Goal: Task Accomplishment & Management: Complete application form

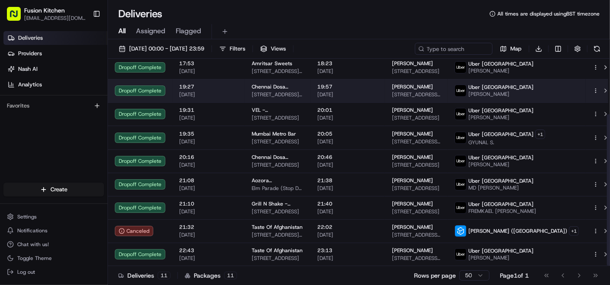
scroll to position [76, 0]
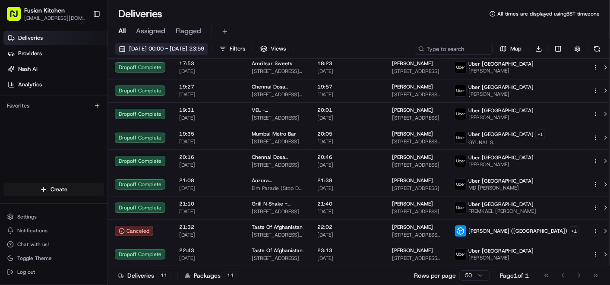
click at [152, 49] on span "[DATE] 00:00 - [DATE] 23:59" at bounding box center [166, 49] width 75 height 8
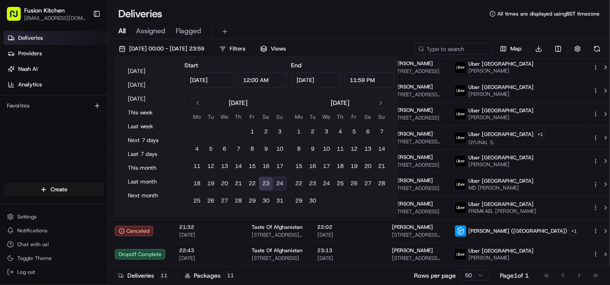
click at [282, 182] on button "24" at bounding box center [280, 184] width 14 height 14
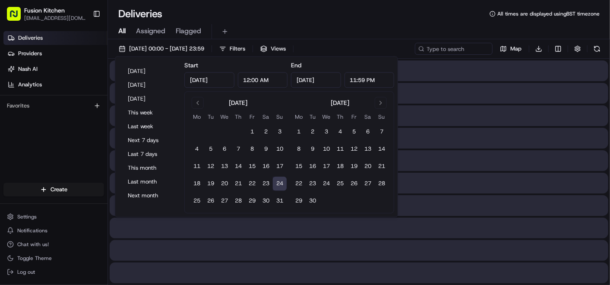
type input "[DATE]"
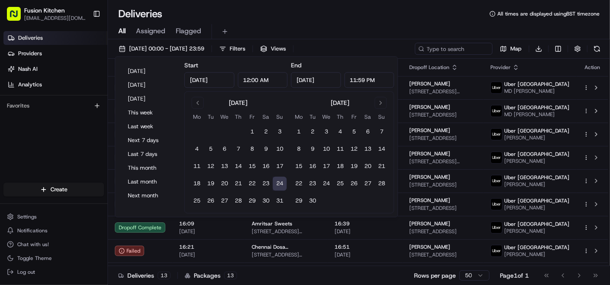
click at [74, 134] on div "Deliveries Providers [PERSON_NAME] Analytics Favorites" at bounding box center [53, 108] width 107 height 160
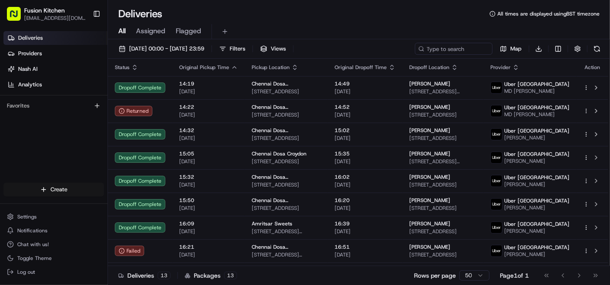
click at [53, 186] on html "Fusion Kitchen [EMAIL_ADDRESS][DOMAIN_NAME] Toggle Sidebar Deliveries Providers…" at bounding box center [305, 142] width 610 height 285
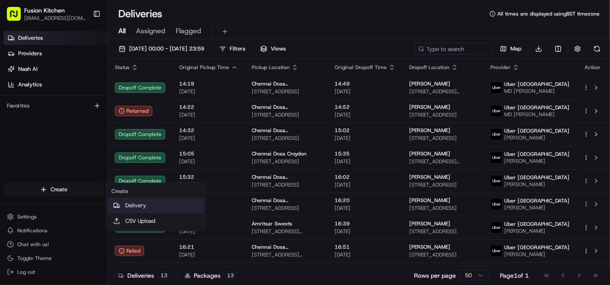
click at [152, 205] on link "Delivery" at bounding box center [156, 206] width 96 height 16
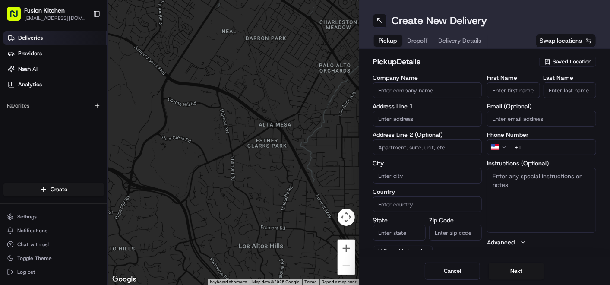
click at [36, 37] on span "Deliveries" at bounding box center [30, 38] width 25 height 8
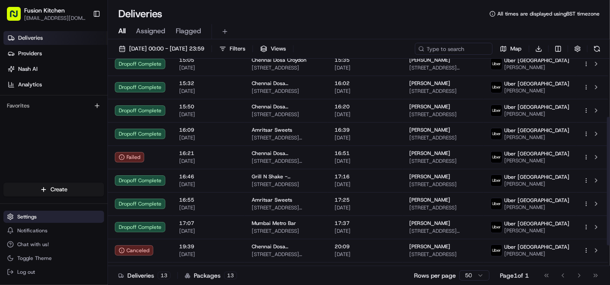
scroll to position [79, 0]
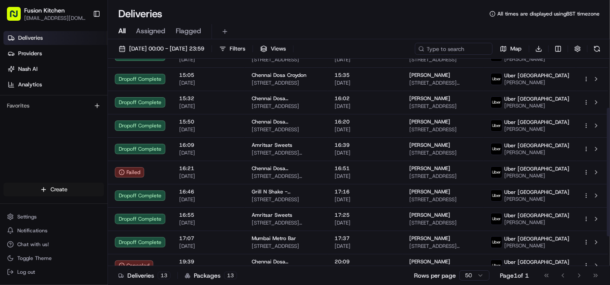
click at [70, 193] on html "Fusion Kitchen [EMAIL_ADDRESS][DOMAIN_NAME] Toggle Sidebar Deliveries Providers…" at bounding box center [305, 142] width 610 height 285
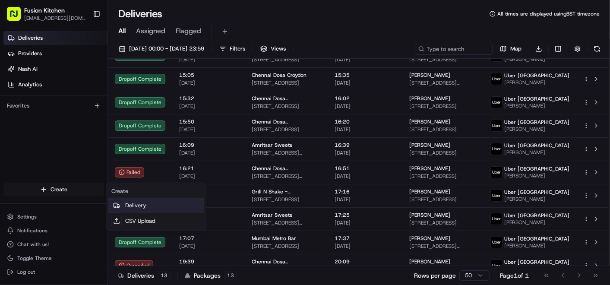
click at [147, 205] on link "Delivery" at bounding box center [156, 206] width 96 height 16
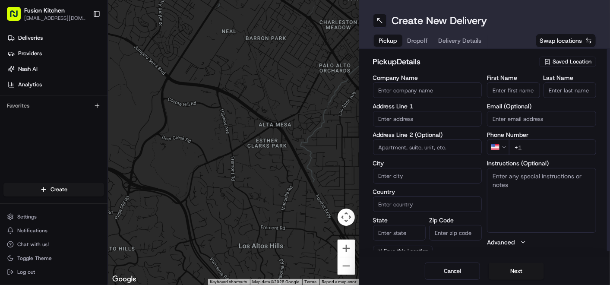
click at [404, 120] on input "text" at bounding box center [427, 119] width 109 height 16
paste input "[STREET_ADDRESS]."
click at [415, 139] on div "[STREET_ADDRESS]" at bounding box center [427, 136] width 105 height 13
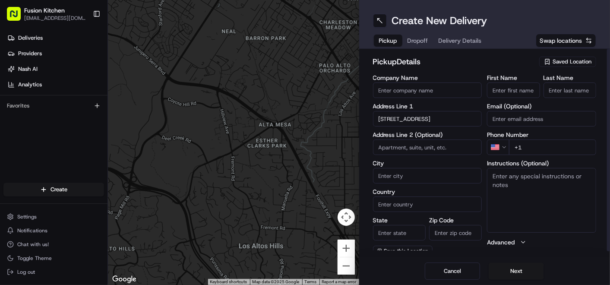
type input "[STREET_ADDRESS]"
type input "[GEOGRAPHIC_DATA]"
type input "IP4 1HJ"
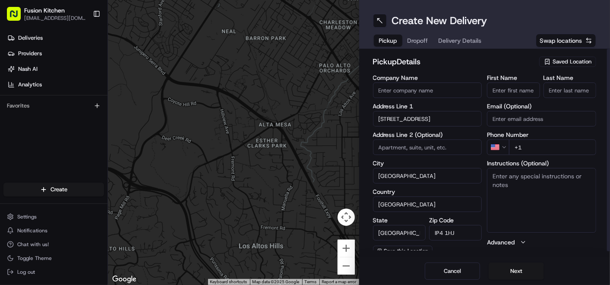
type input "[STREET_ADDRESS]"
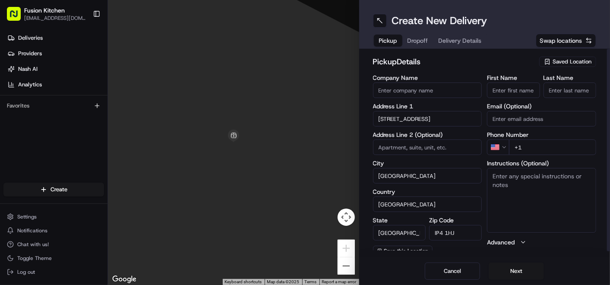
click at [539, 192] on textarea "Instructions (Optional)" at bounding box center [541, 200] width 109 height 65
paste textarea "[STREET_ADDRESS]."
type textarea "[STREET_ADDRESS]."
click at [502, 93] on input "First Name" at bounding box center [513, 90] width 53 height 16
paste input "[PERSON_NAME]"
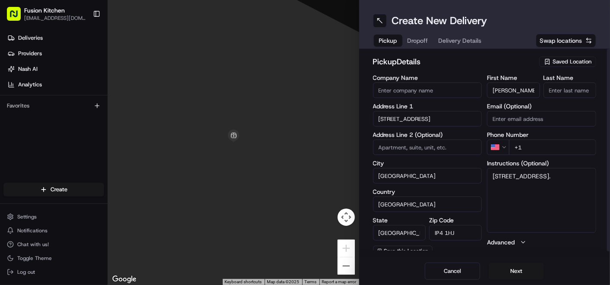
scroll to position [0, 12]
click at [521, 89] on input "[PERSON_NAME]" at bounding box center [513, 90] width 53 height 16
type input "Ganesan"
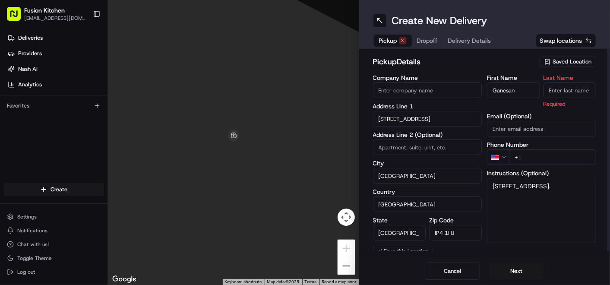
click at [560, 85] on input "Last Name" at bounding box center [569, 90] width 53 height 16
drag, startPoint x: 561, startPoint y: 88, endPoint x: 496, endPoint y: 95, distance: 65.5
click at [496, 95] on div "First Name [PERSON_NAME] Last Name V Required" at bounding box center [541, 91] width 109 height 33
paste input "[PERSON_NAME]"
type input "[PERSON_NAME]"
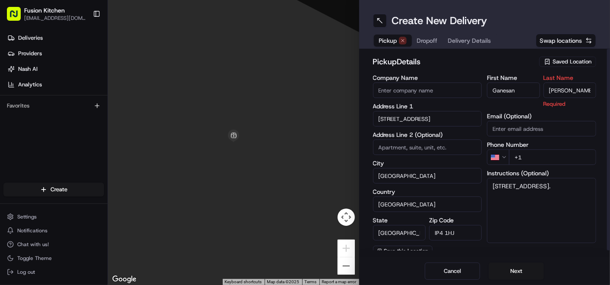
click at [411, 91] on input "Company Name" at bounding box center [427, 90] width 109 height 16
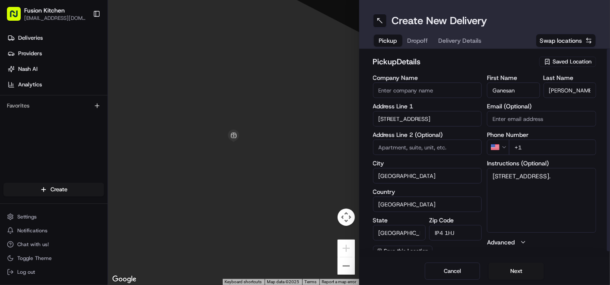
click at [409, 90] on input "Company Name" at bounding box center [427, 90] width 109 height 16
paste input "Chennai Dosa [GEOGRAPHIC_DATA]"
type input "Chennai Dosa [GEOGRAPHIC_DATA]"
click at [446, 66] on h2 "pickup Details" at bounding box center [453, 62] width 161 height 12
click at [498, 144] on html "Fusion Kitchen [EMAIL_ADDRESS][DOMAIN_NAME] Toggle Sidebar Deliveries Providers…" at bounding box center [305, 142] width 610 height 285
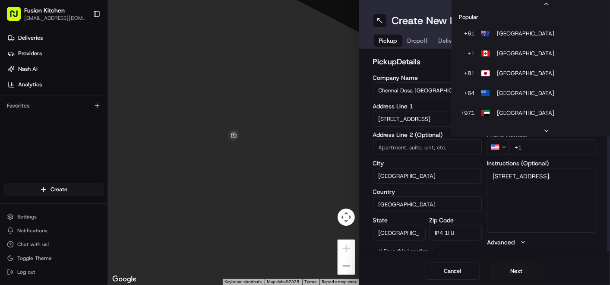
scroll to position [37, 0]
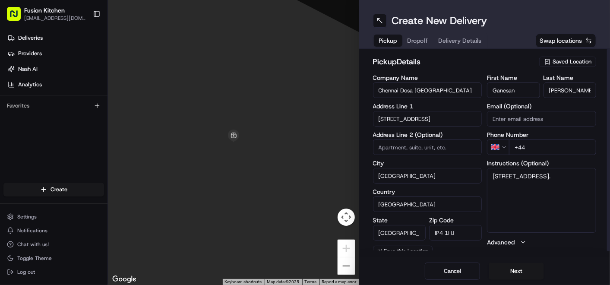
click at [538, 149] on input "+44" at bounding box center [552, 147] width 87 height 16
paste input "1473 288599"
type input "[PHONE_NUMBER]"
click at [556, 186] on textarea "[STREET_ADDRESS]." at bounding box center [541, 200] width 109 height 65
paste textarea "1473288599"
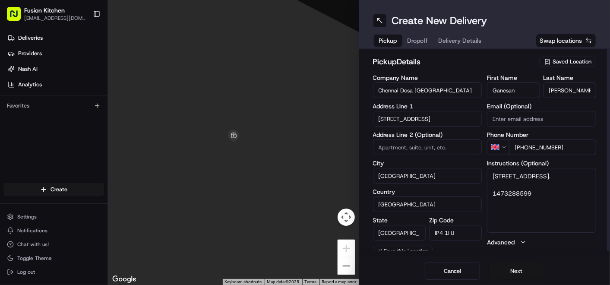
type textarea "[STREET_ADDRESS]. 1473288599"
click at [514, 265] on button "Next" at bounding box center [516, 270] width 55 height 17
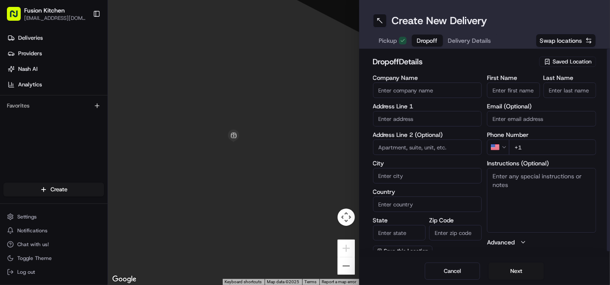
click at [410, 116] on input "text" at bounding box center [427, 119] width 109 height 16
paste input "[STREET_ADDRESS]"
click at [422, 143] on div "[STREET_ADDRESS]" at bounding box center [427, 136] width 105 height 13
type input "[STREET_ADDRESS]"
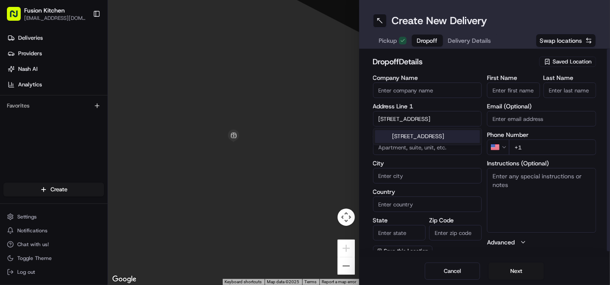
type input "[GEOGRAPHIC_DATA]"
type input "IP2 0EH"
type input "[STREET_ADDRESS]"
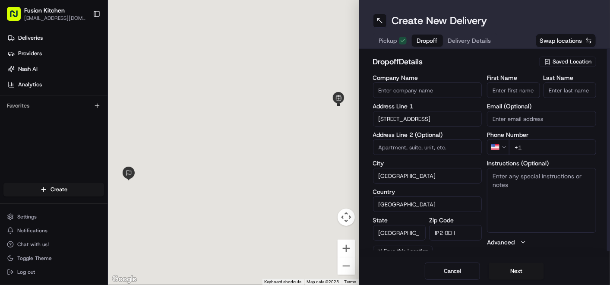
click at [527, 200] on textarea "Instructions (Optional)" at bounding box center [541, 200] width 109 height 65
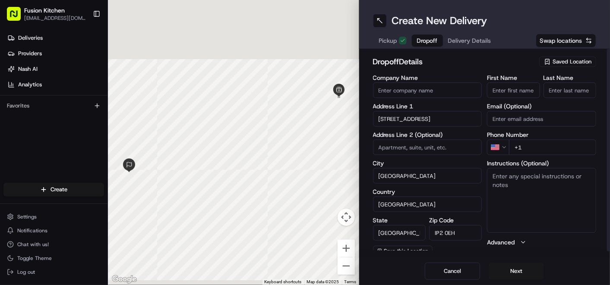
paste textarea "[STREET_ADDRESS]"
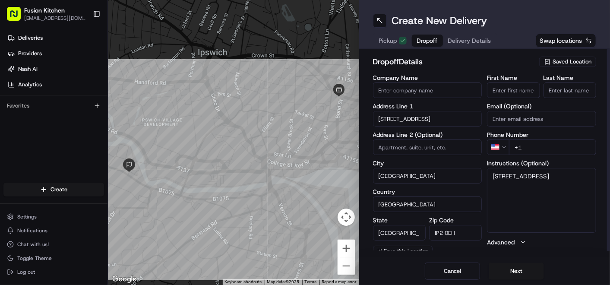
type textarea "[STREET_ADDRESS]"
click at [435, 92] on input "Company Name" at bounding box center [427, 90] width 109 height 16
paste input "[PERSON_NAME]"
type input "[PERSON_NAME]"
click at [524, 87] on input "First Name" at bounding box center [513, 90] width 53 height 16
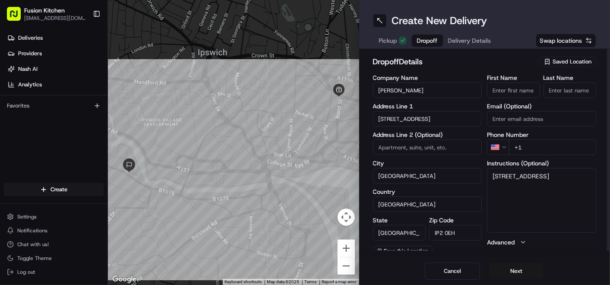
paste input "[PERSON_NAME]"
click at [515, 91] on input "[PERSON_NAME]" at bounding box center [513, 90] width 53 height 16
type input "Aarti"
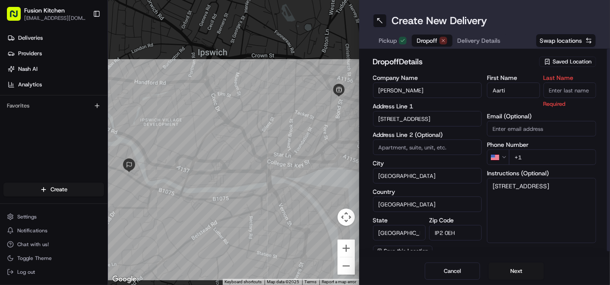
click at [569, 88] on input "Last Name" at bounding box center [569, 90] width 53 height 16
paste input "[PERSON_NAME]"
type input "[PERSON_NAME]"
click at [475, 62] on h2 "dropoff Details" at bounding box center [453, 62] width 161 height 12
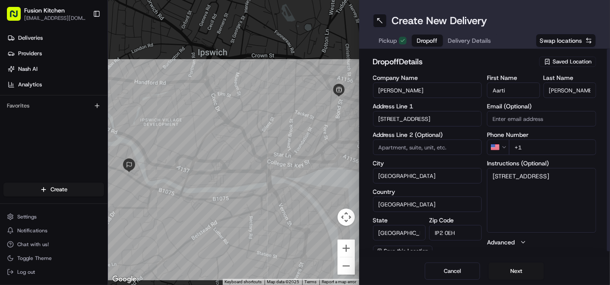
click at [497, 145] on html "Fusion Kitchen [EMAIL_ADDRESS][DOMAIN_NAME] Toggle Sidebar Deliveries Providers…" at bounding box center [305, 142] width 610 height 285
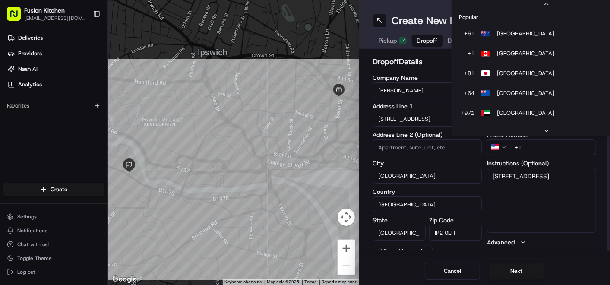
scroll to position [37, 0]
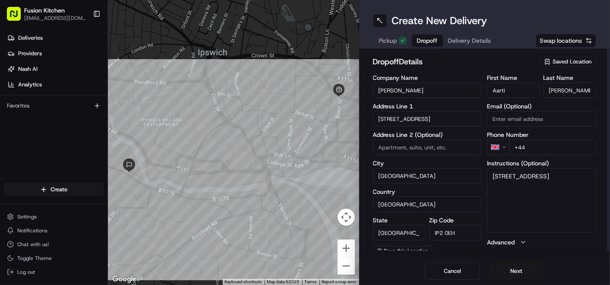
click at [544, 149] on input "+44" at bounding box center [552, 147] width 87 height 16
paste input "07741 972296"
click at [530, 149] on input "[PHONE_NUMBER]" at bounding box center [552, 147] width 87 height 16
type input "[PHONE_NUMBER]"
click at [550, 186] on textarea "[STREET_ADDRESS]" at bounding box center [541, 200] width 109 height 65
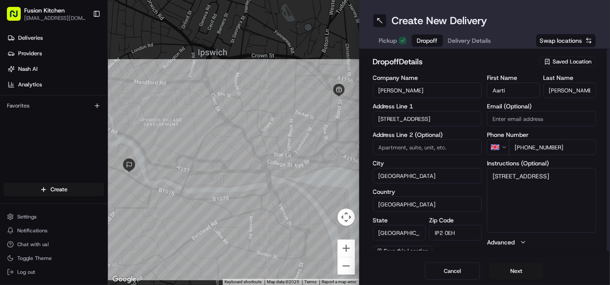
paste textarea "07741972296"
type textarea "[STREET_ADDRESS] 07741972296"
click at [524, 268] on button "Next" at bounding box center [516, 270] width 55 height 17
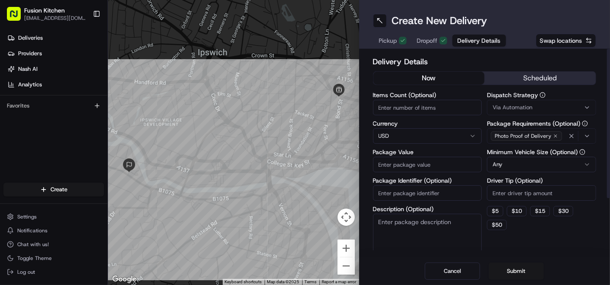
click at [402, 138] on html "Fusion Kitchen [EMAIL_ADDRESS][DOMAIN_NAME] Toggle Sidebar Deliveries Providers…" at bounding box center [305, 142] width 610 height 285
click at [394, 160] on input "Package Value" at bounding box center [427, 165] width 109 height 16
paste input "20.57"
type input "20.57"
click at [408, 265] on div "Cancel Submit" at bounding box center [484, 271] width 251 height 28
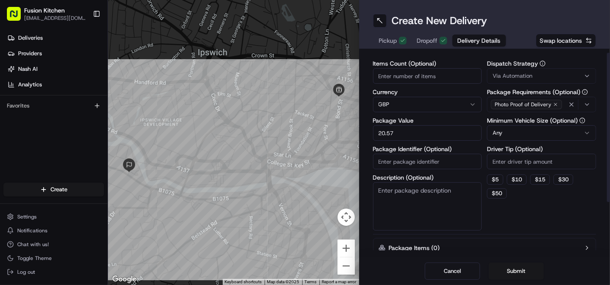
scroll to position [0, 0]
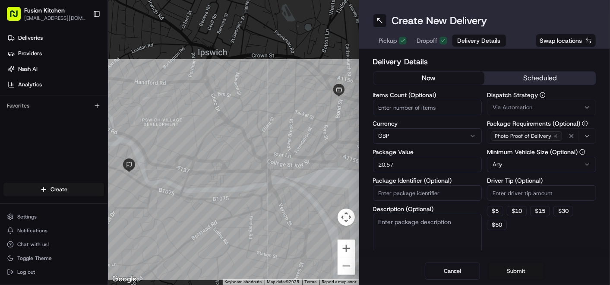
click at [513, 271] on button "Submit" at bounding box center [516, 270] width 55 height 17
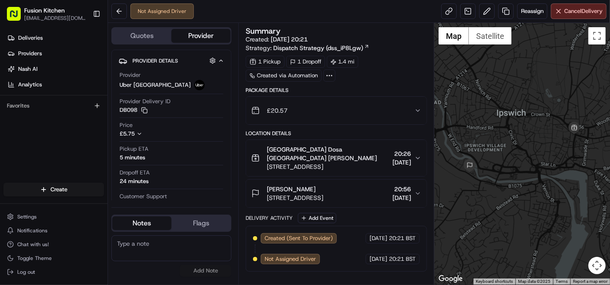
click at [323, 194] on span "[STREET_ADDRESS]" at bounding box center [295, 197] width 57 height 9
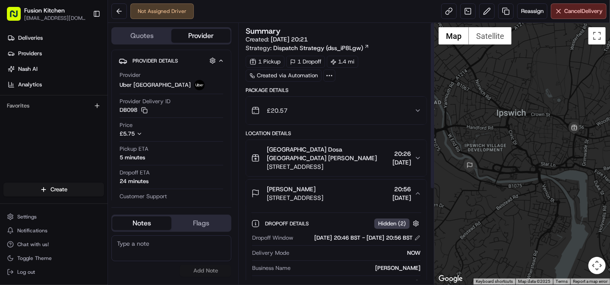
click at [323, 185] on div "[PERSON_NAME]" at bounding box center [295, 189] width 57 height 9
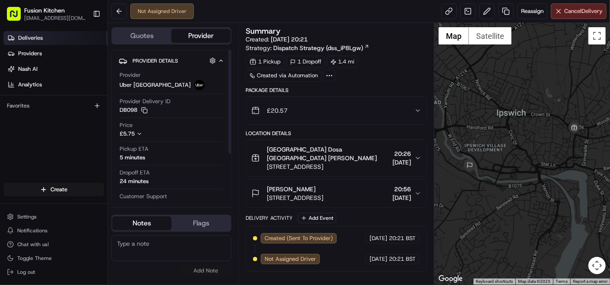
click at [32, 42] on link "Deliveries" at bounding box center [55, 38] width 104 height 14
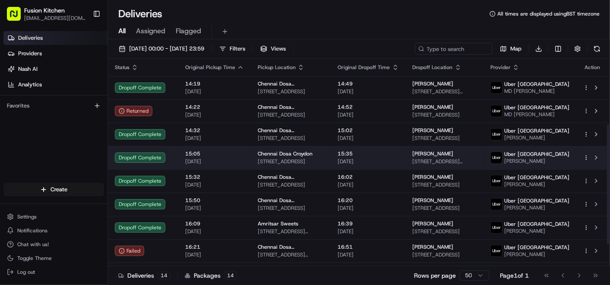
scroll to position [150, 0]
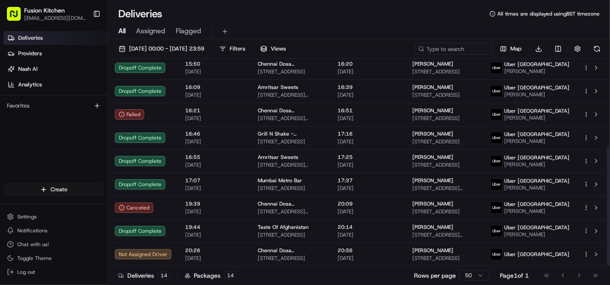
click at [64, 189] on html "Fusion Kitchen [EMAIL_ADDRESS][DOMAIN_NAME] Toggle Sidebar Deliveries Providers…" at bounding box center [305, 142] width 610 height 285
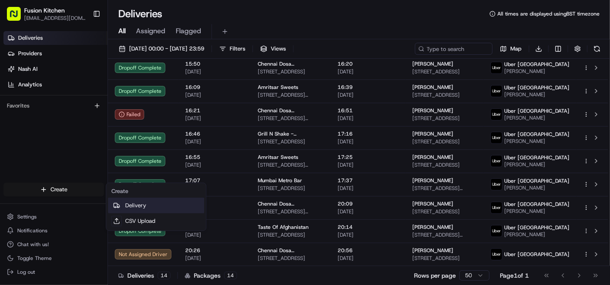
click at [144, 209] on link "Delivery" at bounding box center [156, 206] width 96 height 16
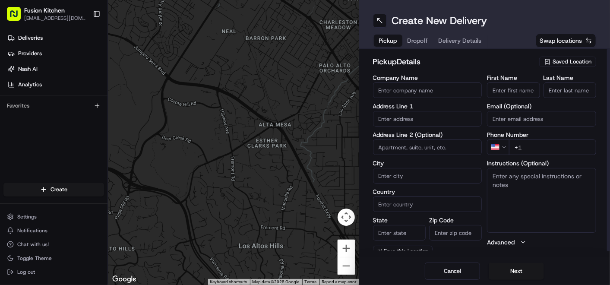
click at [431, 122] on input "text" at bounding box center [427, 119] width 109 height 16
paste input "[STREET_ADDRESS]."
click at [420, 141] on div "[STREET_ADDRESS]" at bounding box center [427, 136] width 105 height 13
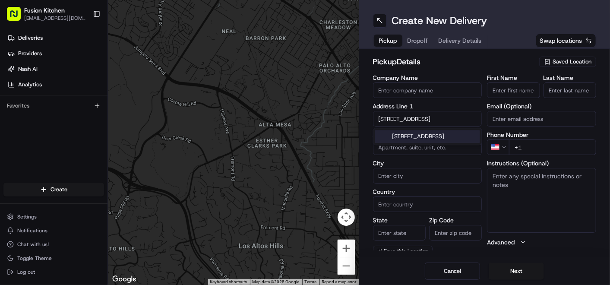
type input "[STREET_ADDRESS]"
type input "[GEOGRAPHIC_DATA]"
type input "B66 4BJ"
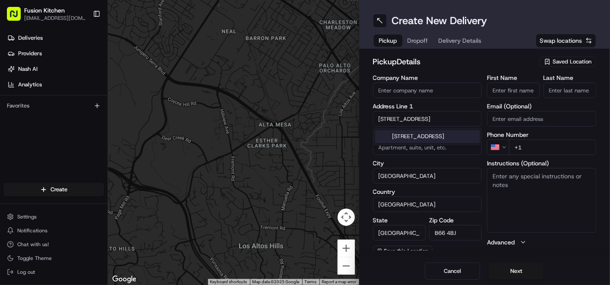
type input "[STREET_ADDRESS]"
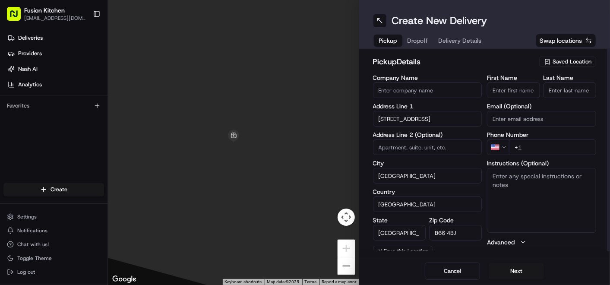
click at [522, 196] on textarea "Instructions (Optional)" at bounding box center [541, 200] width 109 height 65
paste textarea "[STREET_ADDRESS]."
type textarea "[STREET_ADDRESS]."
click at [512, 92] on input "First Name" at bounding box center [513, 90] width 53 height 16
paste input "[PERSON_NAME]"
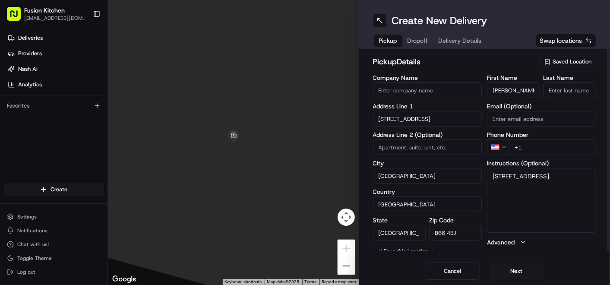
scroll to position [0, 8]
click at [525, 91] on input "[PERSON_NAME]" at bounding box center [513, 90] width 53 height 16
type input "[PERSON_NAME]"
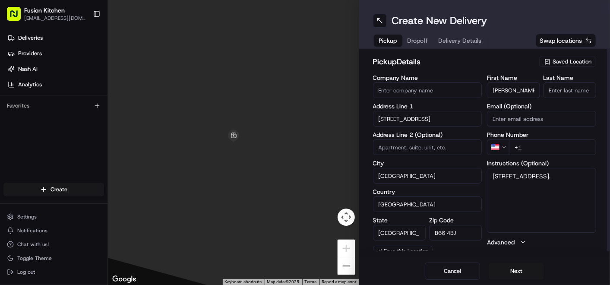
click at [562, 92] on input "Last Name" at bounding box center [569, 90] width 53 height 16
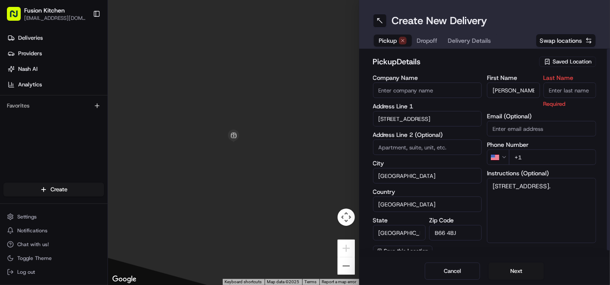
paste input "Rajan"
type input "Rajan"
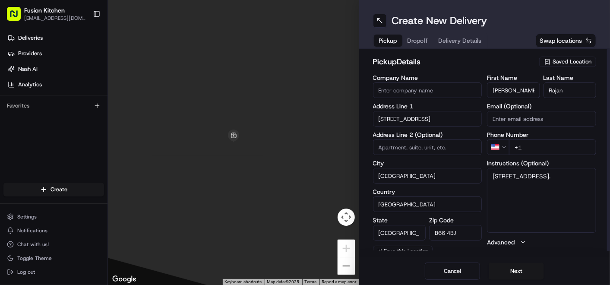
click at [429, 88] on input "Company Name" at bounding box center [427, 90] width 109 height 16
paste input "Madras Eatery"
type input "Madras Eatery"
click at [466, 66] on h2 "pickup Details" at bounding box center [453, 62] width 161 height 12
click at [501, 140] on html "Fusion Kitchen [EMAIL_ADDRESS][DOMAIN_NAME] Toggle Sidebar Deliveries Providers…" at bounding box center [305, 142] width 610 height 285
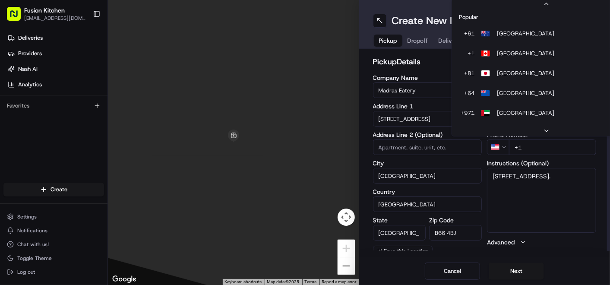
scroll to position [37, 0]
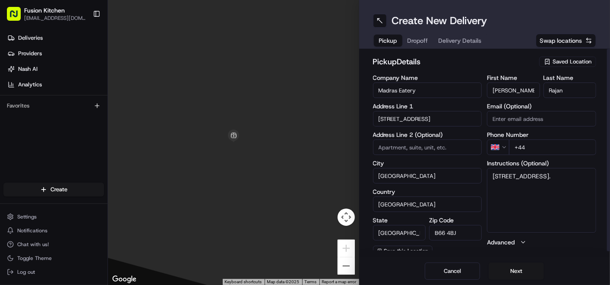
click at [558, 149] on input "+44" at bounding box center [552, 147] width 87 height 16
paste input "121 725 6300"
type input "[PHONE_NUMBER]"
click at [577, 189] on textarea "[STREET_ADDRESS]." at bounding box center [541, 200] width 109 height 65
paste textarea "1217256300"
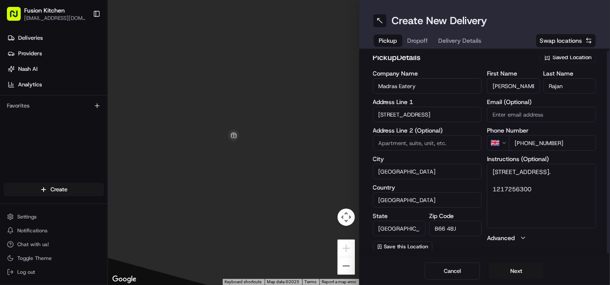
scroll to position [5, 0]
type textarea "[STREET_ADDRESS]. 1217256300"
click at [521, 272] on button "Next" at bounding box center [516, 270] width 55 height 17
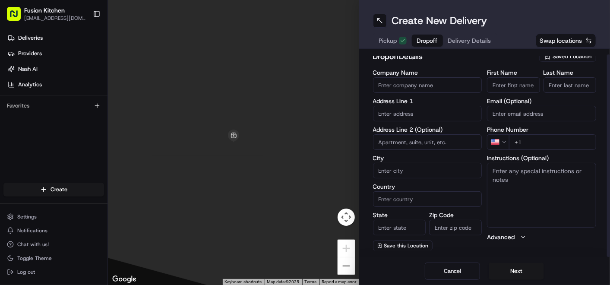
click at [413, 115] on input "text" at bounding box center [427, 114] width 109 height 16
paste input "[STREET_ADDRESS]"
click at [426, 133] on div "[STREET_ADDRESS]" at bounding box center [427, 131] width 105 height 13
type input "[STREET_ADDRESS][PERSON_NAME]"
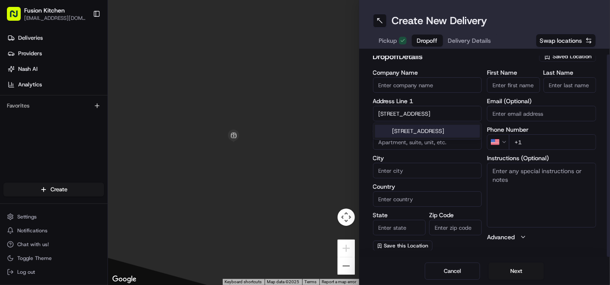
type input "[GEOGRAPHIC_DATA]"
type input "B32"
type input "[STREET_ADDRESS]"
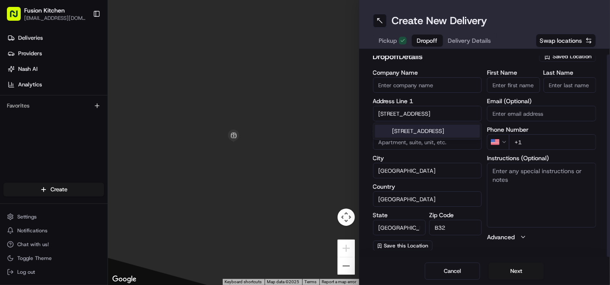
scroll to position [0, 0]
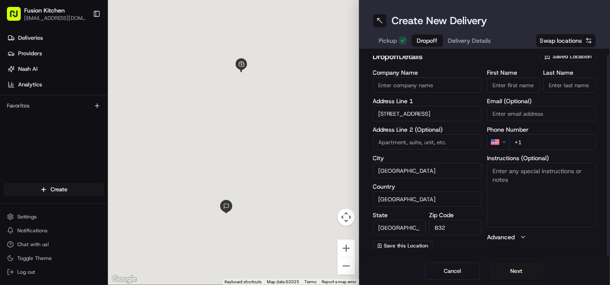
click at [502, 195] on textarea "Instructions (Optional)" at bounding box center [541, 195] width 109 height 65
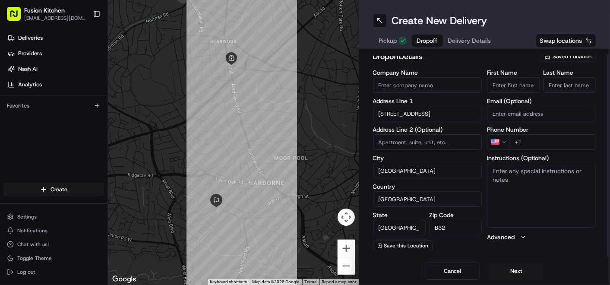
paste textarea "[STREET_ADDRESS]"
type textarea "[STREET_ADDRESS]"
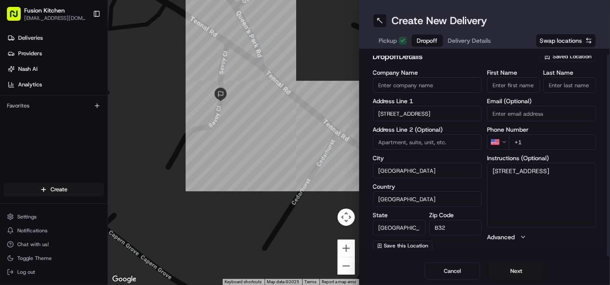
click at [432, 86] on input "Company Name" at bounding box center [427, 85] width 109 height 16
paste input "[PERSON_NAME]"
type input "[PERSON_NAME]"
click at [507, 85] on input "First Name" at bounding box center [513, 85] width 53 height 16
paste input "[PERSON_NAME]"
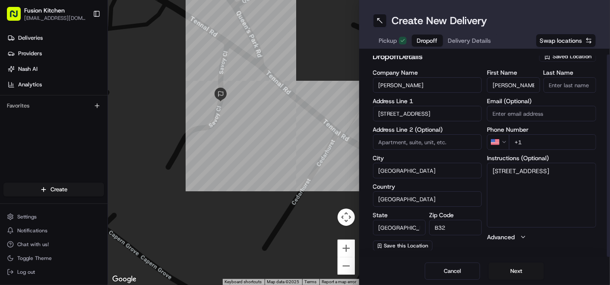
click at [520, 86] on input "[PERSON_NAME]" at bounding box center [513, 85] width 53 height 16
type input "[PERSON_NAME]"
click at [577, 88] on input "Last Name" at bounding box center [569, 85] width 53 height 16
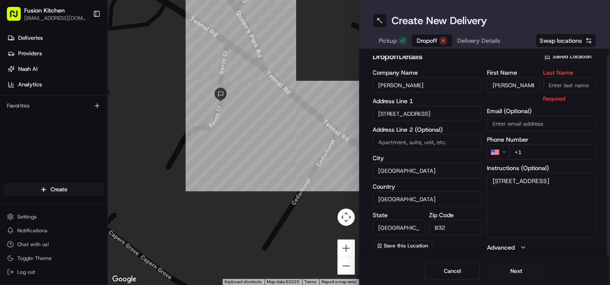
paste input "[PERSON_NAME]"
type input "[PERSON_NAME]"
click at [482, 68] on div "dropoff Details Saved Location Company Name [PERSON_NAME] Address Line 1 10 Sav…" at bounding box center [485, 150] width 224 height 201
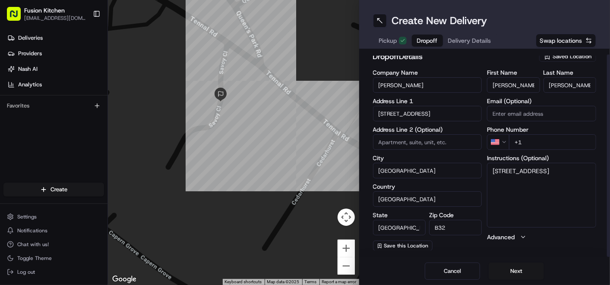
click at [504, 141] on html "Fusion Kitchen [EMAIL_ADDRESS][DOMAIN_NAME] Toggle Sidebar Deliveries Providers…" at bounding box center [305, 142] width 610 height 285
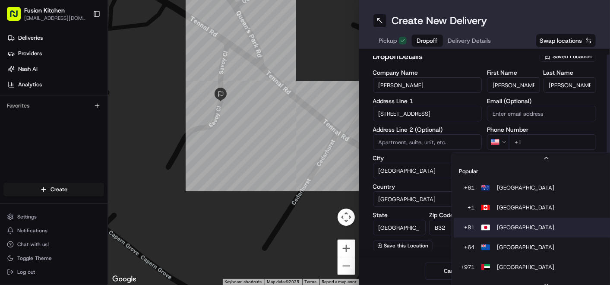
scroll to position [37, 0]
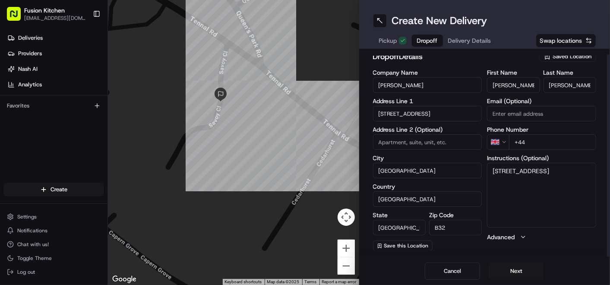
click at [547, 144] on input "+44" at bounding box center [552, 142] width 87 height 16
paste input "7757 417070"
type input "[PHONE_NUMBER]"
click at [482, 151] on div "Company Name [PERSON_NAME] Address Line 1 10 Savoy Close Address Line 2 (Option…" at bounding box center [485, 159] width 224 height 181
click at [561, 180] on textarea "[STREET_ADDRESS]" at bounding box center [541, 195] width 109 height 65
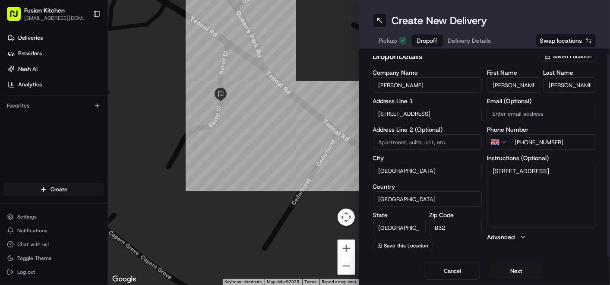
paste textarea "7757417070"
type textarea "[STREET_ADDRESS] 7757417070"
click at [408, 269] on div "Cancel Next" at bounding box center [484, 271] width 251 height 28
click at [514, 272] on button "Next" at bounding box center [516, 270] width 55 height 17
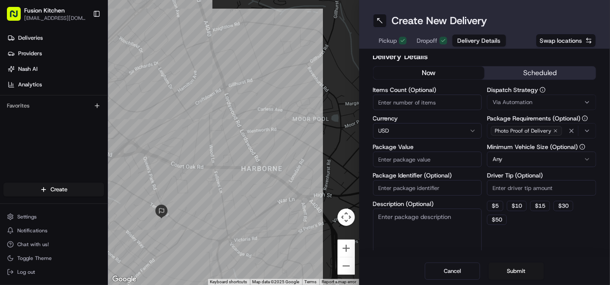
drag, startPoint x: 249, startPoint y: 98, endPoint x: 324, endPoint y: 130, distance: 81.0
click at [324, 130] on div at bounding box center [233, 142] width 251 height 285
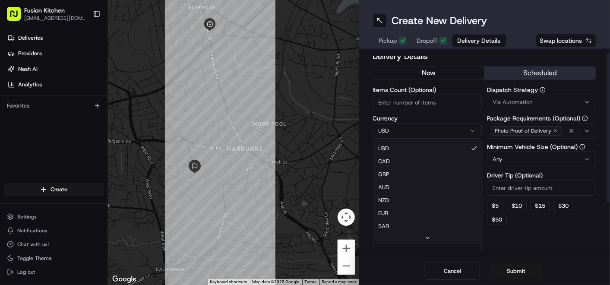
click at [407, 128] on html "Fusion Kitchen [EMAIL_ADDRESS][DOMAIN_NAME] Toggle Sidebar Deliveries Providers…" at bounding box center [305, 142] width 610 height 285
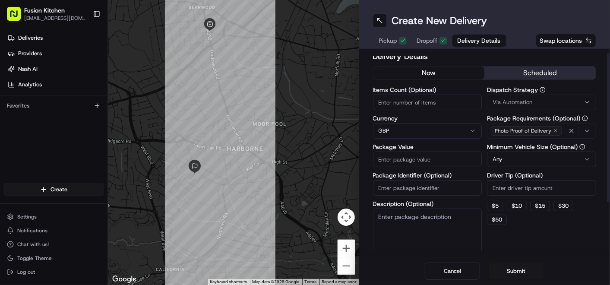
click at [410, 159] on input "Package Value" at bounding box center [427, 159] width 109 height 16
paste input "31.59"
type input "31.59"
click at [521, 271] on button "Submit" at bounding box center [516, 270] width 55 height 17
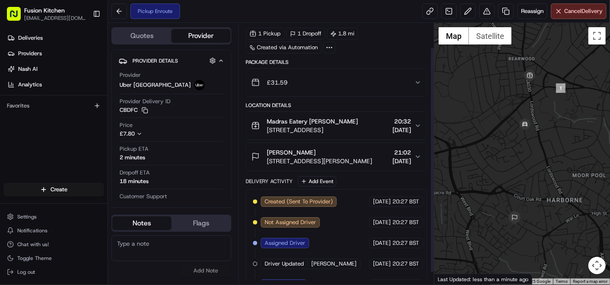
scroll to position [42, 0]
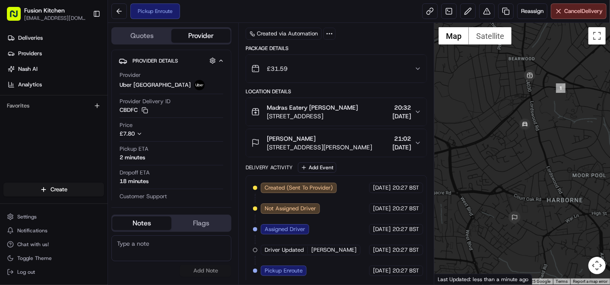
click at [513, 226] on div at bounding box center [522, 154] width 176 height 262
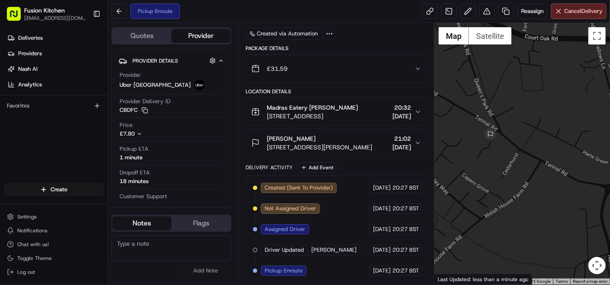
drag, startPoint x: 483, startPoint y: 193, endPoint x: 477, endPoint y: 158, distance: 35.5
click at [477, 158] on div at bounding box center [522, 154] width 176 height 262
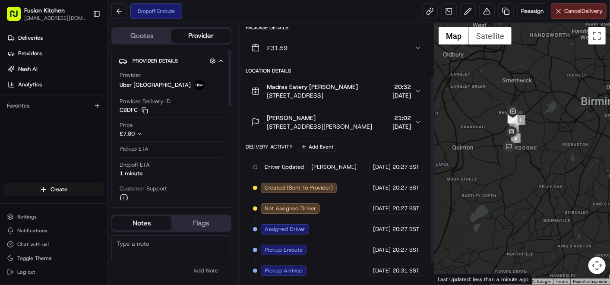
scroll to position [104, 0]
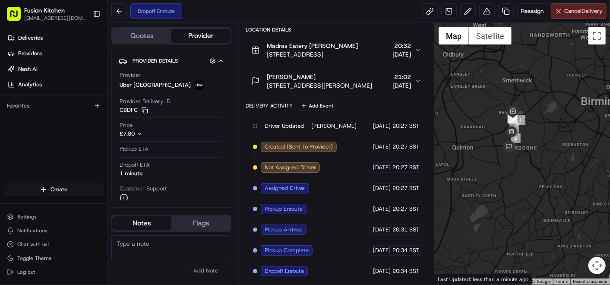
click at [63, 185] on html "Fusion Kitchen [EMAIL_ADDRESS][DOMAIN_NAME] Toggle Sidebar Deliveries Providers…" at bounding box center [305, 142] width 610 height 285
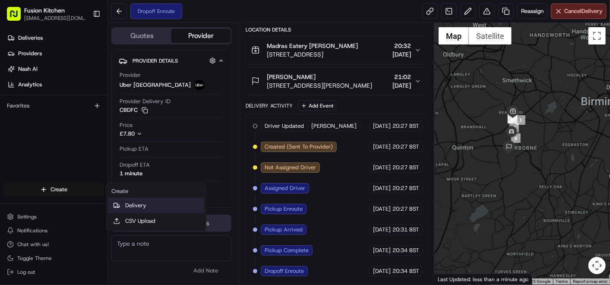
click at [148, 207] on link "Delivery" at bounding box center [156, 206] width 96 height 16
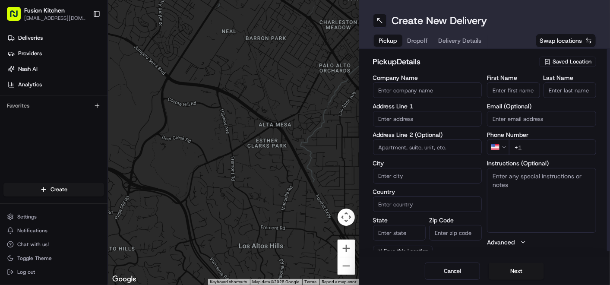
click at [406, 115] on input "text" at bounding box center [427, 119] width 109 height 16
paste input "[STREET_ADDRESS]."
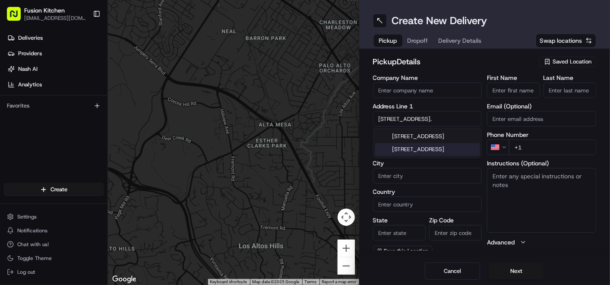
click at [419, 156] on div "[STREET_ADDRESS]" at bounding box center [427, 149] width 105 height 13
type input "[STREET_ADDRESS]"
type input "Harrow"
type input "[GEOGRAPHIC_DATA]"
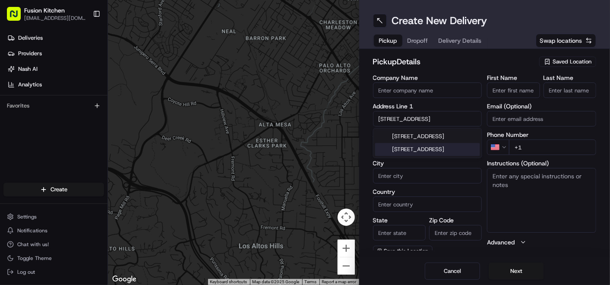
type input "HA3 7AB"
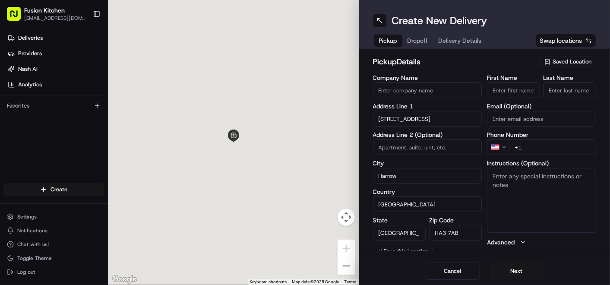
type input "[STREET_ADDRESS]"
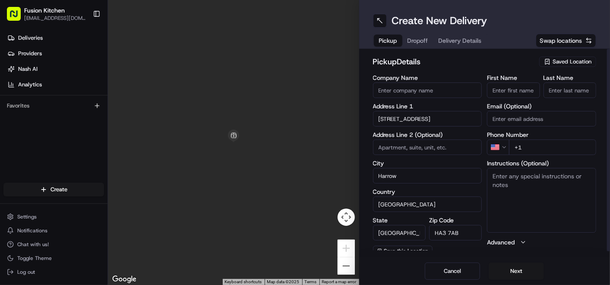
click at [508, 192] on textarea "Instructions (Optional)" at bounding box center [541, 200] width 109 height 65
paste textarea "[STREET_ADDRESS]."
type textarea "[STREET_ADDRESS]."
click at [519, 88] on input "First Name" at bounding box center [513, 90] width 53 height 16
paste input "[PERSON_NAME] [PERSON_NAME] Riyal"
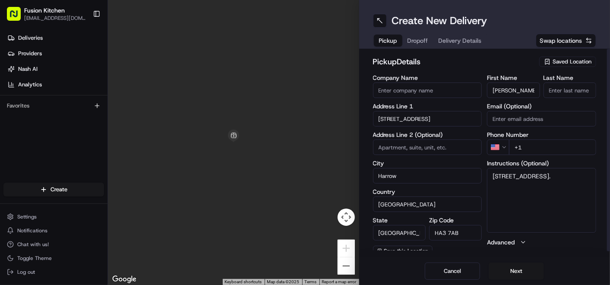
scroll to position [0, 38]
click at [526, 91] on input "[PERSON_NAME] [PERSON_NAME] Riyal" at bounding box center [513, 90] width 53 height 16
type input "[PERSON_NAME] [PERSON_NAME]"
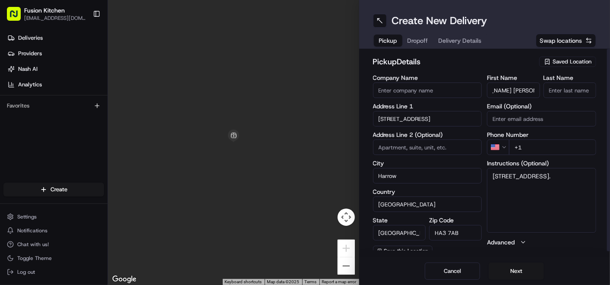
click at [560, 92] on input "Last Name" at bounding box center [569, 90] width 53 height 16
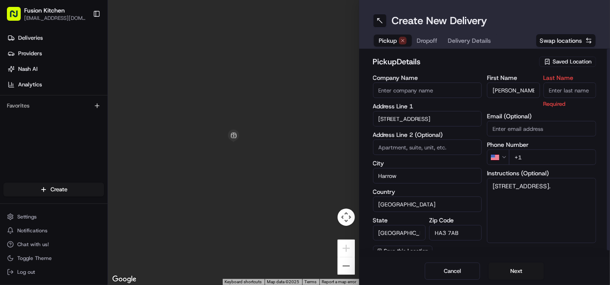
paste input "Riyal"
type input "Riyal"
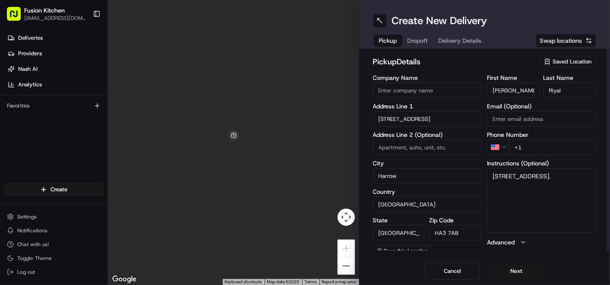
click at [442, 90] on input "Company Name" at bounding box center [427, 90] width 109 height 16
paste input "NAR Ceylon Kothu Grand"
type input "NAR Ceylon Kothu Grand"
click at [439, 60] on h2 "pickup Details" at bounding box center [453, 62] width 161 height 12
click at [502, 143] on html "Fusion Kitchen [EMAIL_ADDRESS][DOMAIN_NAME] Toggle Sidebar Deliveries Providers…" at bounding box center [305, 142] width 610 height 285
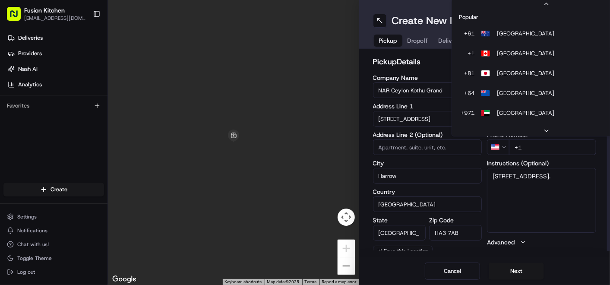
scroll to position [37, 0]
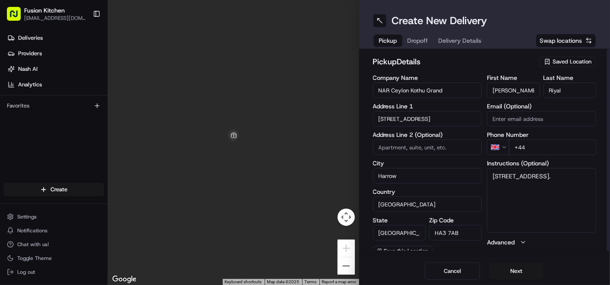
click at [538, 145] on input "+44" at bounding box center [552, 147] width 87 height 16
paste input "7947 841311"
type input "[PHONE_NUMBER]"
click at [563, 189] on textarea "[STREET_ADDRESS]." at bounding box center [541, 200] width 109 height 65
paste textarea "7947841311"
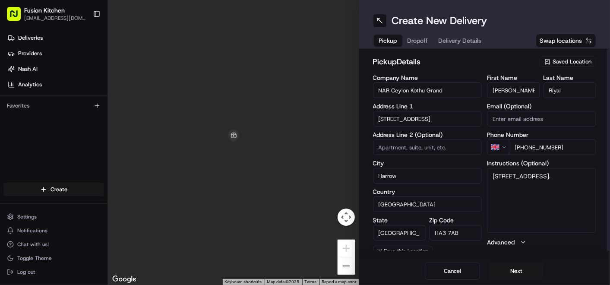
type textarea "[STREET_ADDRESS] 7947841311"
click at [511, 271] on button "Next" at bounding box center [516, 270] width 55 height 17
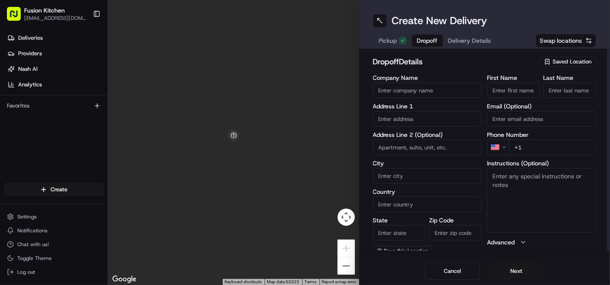
click at [413, 118] on input "text" at bounding box center [427, 119] width 109 height 16
paste input "[STREET_ADDRESS]"
click at [413, 137] on div "[STREET_ADDRESS]" at bounding box center [427, 136] width 105 height 13
type input "[STREET_ADDRESS][PERSON_NAME]"
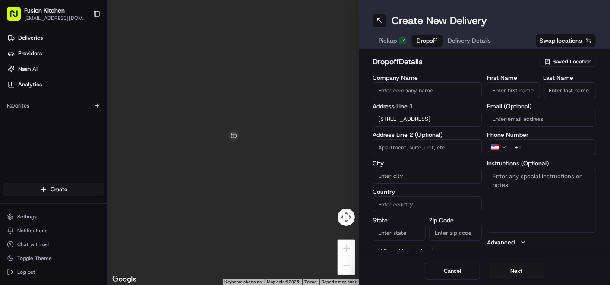
type input "Harrow"
type input "[GEOGRAPHIC_DATA]"
type input "HA3 5PL"
type input "[STREET_ADDRESS]"
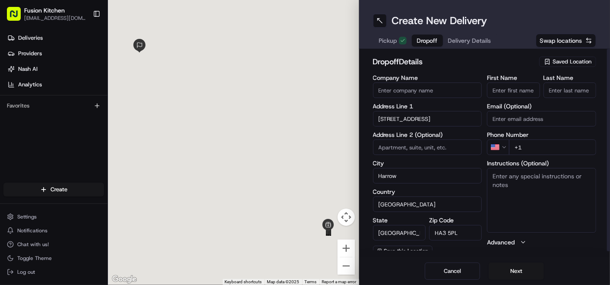
scroll to position [0, 0]
click at [539, 195] on textarea "Instructions (Optional)" at bounding box center [541, 200] width 109 height 65
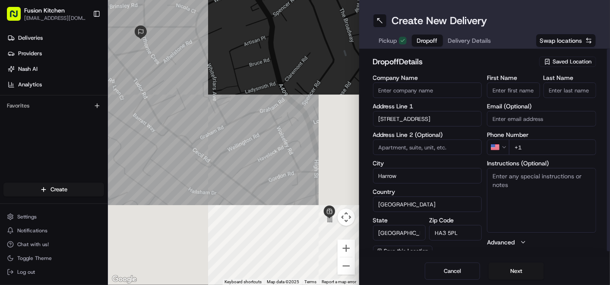
paste textarea "[STREET_ADDRESS], HA3 5PL"
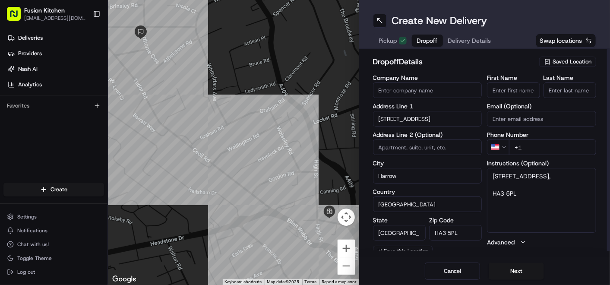
click at [489, 194] on textarea "[STREET_ADDRESS], HA3 5PL" at bounding box center [541, 200] width 109 height 65
type textarea "[STREET_ADDRESS]"
click at [406, 87] on input "Company Name" at bounding box center [427, 90] width 109 height 16
paste input "N Lafeer"
type input "N Lafeer"
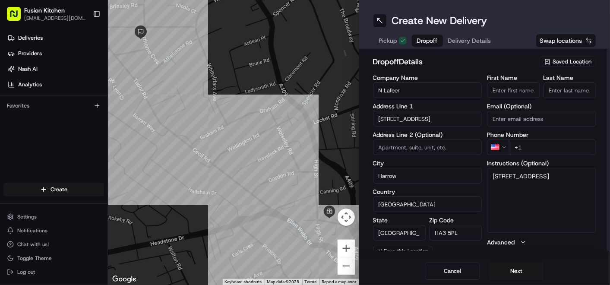
click at [510, 94] on input "First Name" at bounding box center [513, 90] width 53 height 16
paste input "N Lafeer"
click at [506, 88] on input "N Lafeer" at bounding box center [513, 90] width 53 height 16
type input "N"
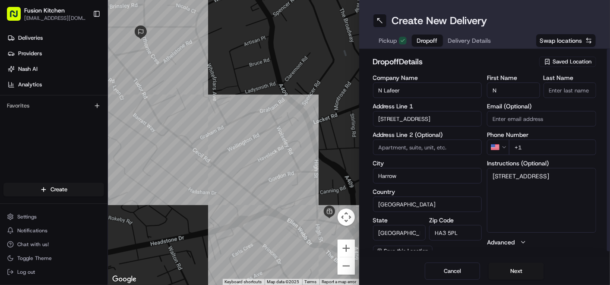
drag, startPoint x: 568, startPoint y: 91, endPoint x: 557, endPoint y: 91, distance: 11.2
click at [568, 91] on input "Last Name" at bounding box center [569, 90] width 53 height 16
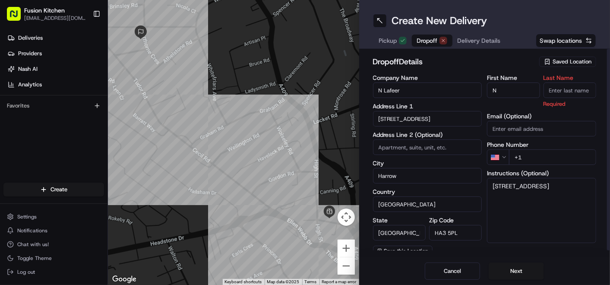
paste input "Lafeer"
type input "Lafeer"
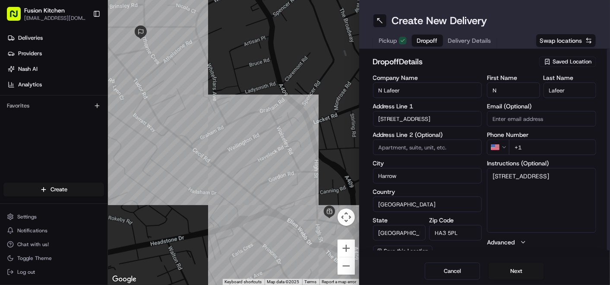
click at [467, 63] on h2 "dropoff Details" at bounding box center [453, 62] width 161 height 12
click at [502, 147] on html "Fusion Kitchen [EMAIL_ADDRESS][DOMAIN_NAME] Toggle Sidebar Deliveries Providers…" at bounding box center [305, 142] width 610 height 285
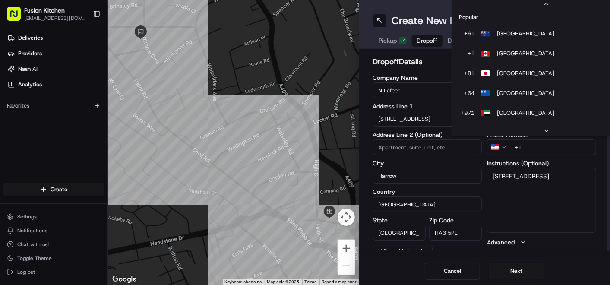
scroll to position [37, 0]
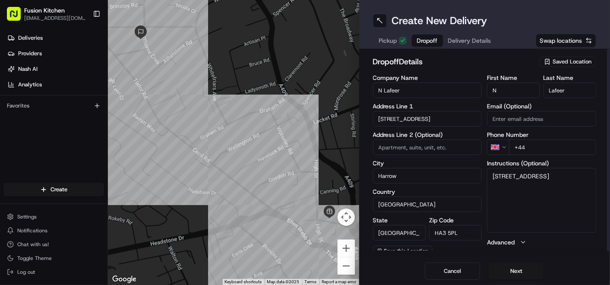
click at [544, 148] on input "+44" at bounding box center [552, 147] width 87 height 16
paste input "07830 020200"
click at [531, 150] on input "[PHONE_NUMBER]" at bounding box center [552, 147] width 87 height 16
type input "[PHONE_NUMBER]"
click at [521, 189] on textarea "[STREET_ADDRESS]" at bounding box center [541, 200] width 109 height 65
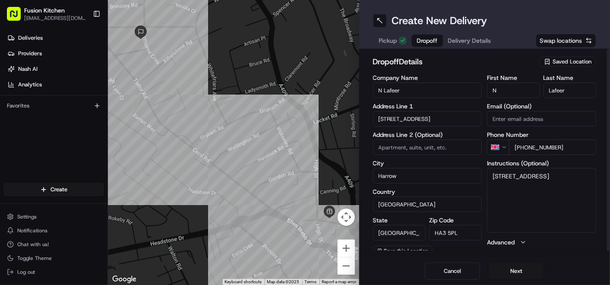
paste textarea "07830020200"
type textarea "[STREET_ADDRESS] 07830020200"
click at [508, 273] on button "Next" at bounding box center [516, 270] width 55 height 17
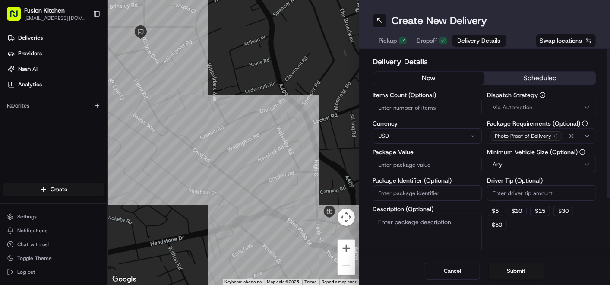
click at [411, 136] on html "Fusion Kitchen [EMAIL_ADDRESS][DOMAIN_NAME] Toggle Sidebar Deliveries Providers…" at bounding box center [305, 142] width 610 height 285
click at [408, 167] on input "Package Value" at bounding box center [427, 165] width 109 height 16
paste input "15.59"
type input "15.59"
click at [513, 271] on button "Submit" at bounding box center [516, 270] width 55 height 17
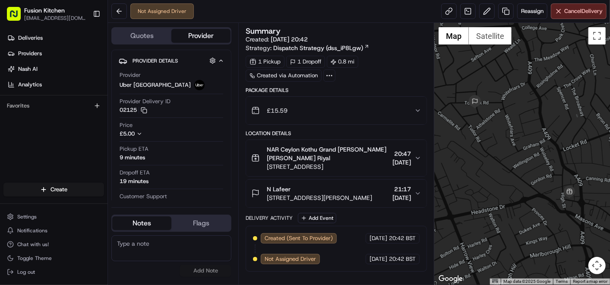
click at [317, 189] on div "N Lafeer" at bounding box center [319, 189] width 105 height 9
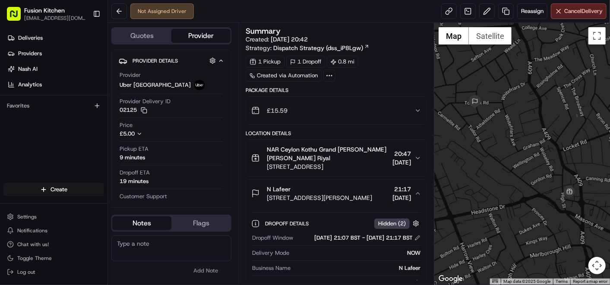
scroll to position [96, 0]
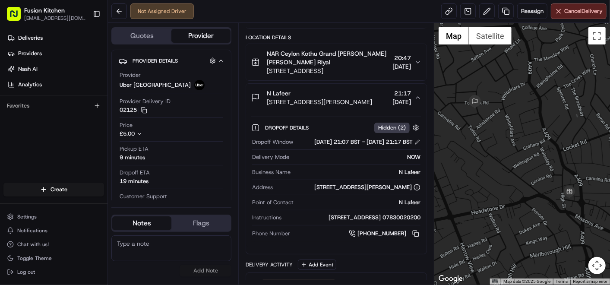
click at [302, 89] on div "N Lafeer" at bounding box center [319, 93] width 105 height 9
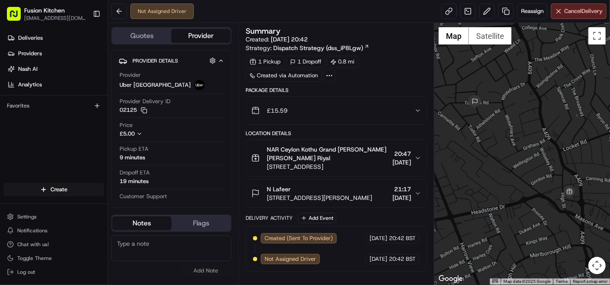
scroll to position [0, 0]
click at [312, 167] on span "[STREET_ADDRESS]" at bounding box center [328, 166] width 122 height 9
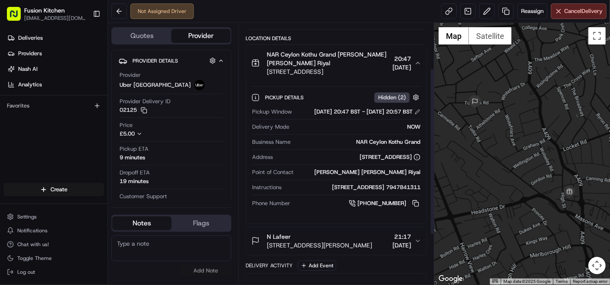
scroll to position [96, 0]
click at [318, 66] on span "[STREET_ADDRESS]" at bounding box center [328, 70] width 122 height 9
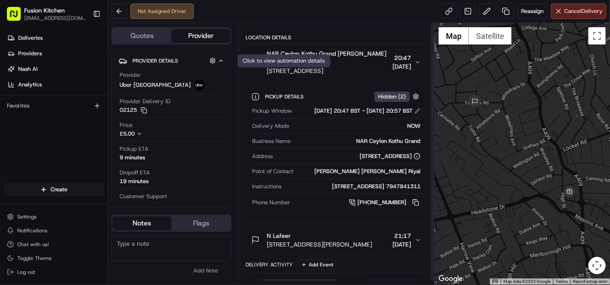
scroll to position [0, 0]
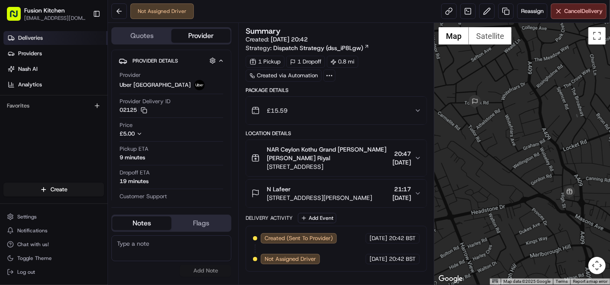
click at [43, 39] on link "Deliveries" at bounding box center [55, 38] width 104 height 14
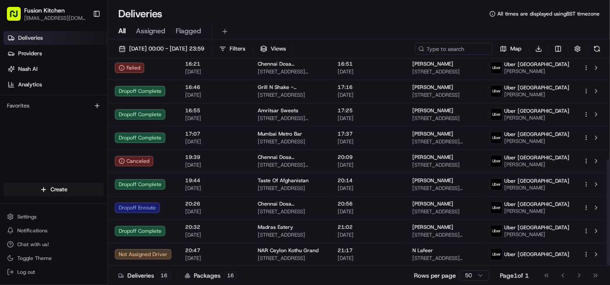
scroll to position [197, 0]
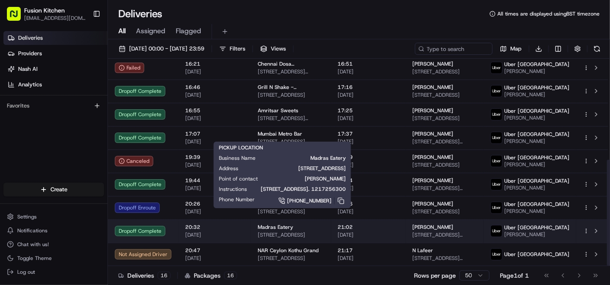
click at [260, 224] on span "Madras Eatery" at bounding box center [275, 227] width 35 height 7
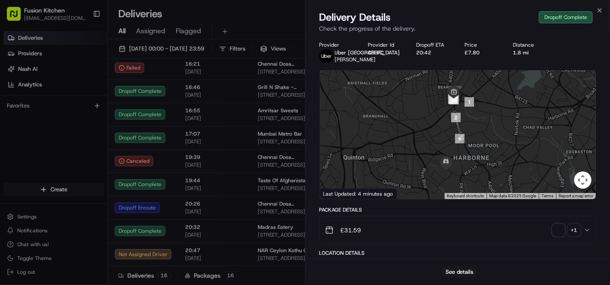
scroll to position [144, 0]
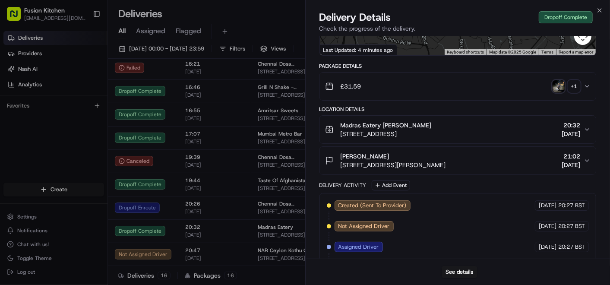
click at [557, 92] on img "button" at bounding box center [558, 86] width 12 height 12
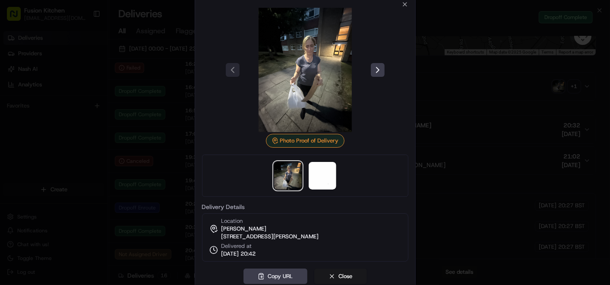
click at [308, 62] on img at bounding box center [305, 70] width 124 height 124
click at [461, 167] on div at bounding box center [305, 142] width 610 height 285
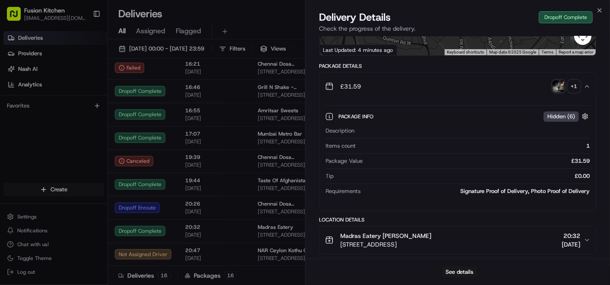
click at [428, 91] on div "£31.59 + 1" at bounding box center [454, 86] width 259 height 17
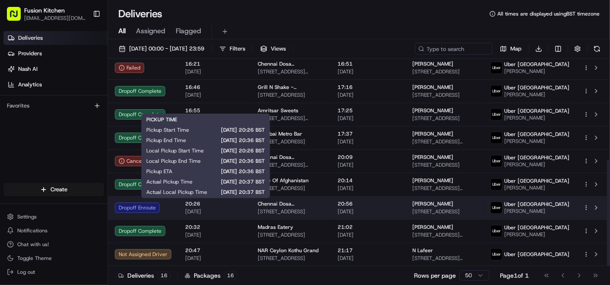
click at [237, 211] on span "[DATE]" at bounding box center [214, 211] width 59 height 7
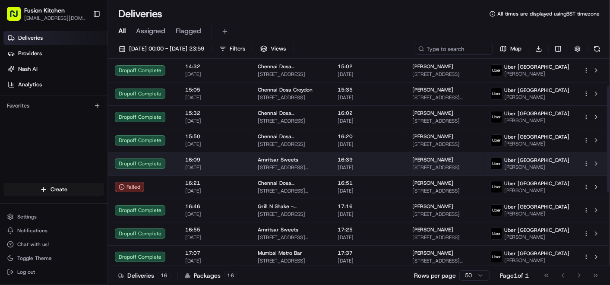
scroll to position [53, 0]
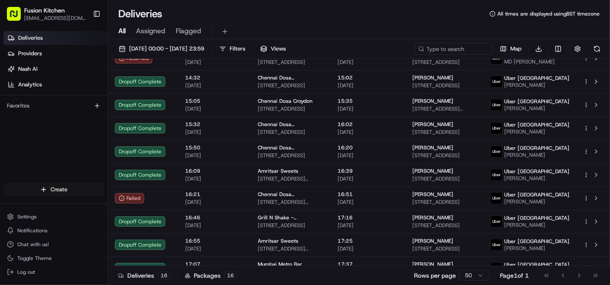
click at [63, 187] on html "Fusion Kitchen [EMAIL_ADDRESS][DOMAIN_NAME] Toggle Sidebar Deliveries Providers…" at bounding box center [305, 142] width 610 height 285
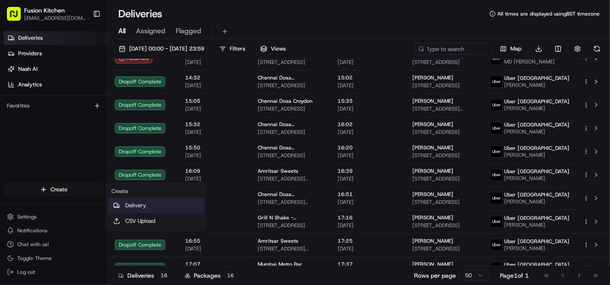
click at [149, 205] on link "Delivery" at bounding box center [156, 206] width 96 height 16
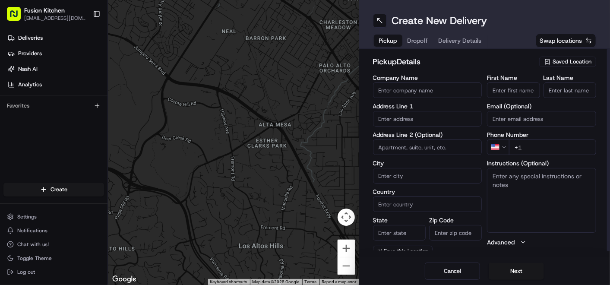
click at [414, 117] on input "text" at bounding box center [427, 119] width 109 height 16
paste input "[STREET_ADDRESS]."
click at [414, 138] on div "[STREET_ADDRESS]" at bounding box center [427, 136] width 105 height 13
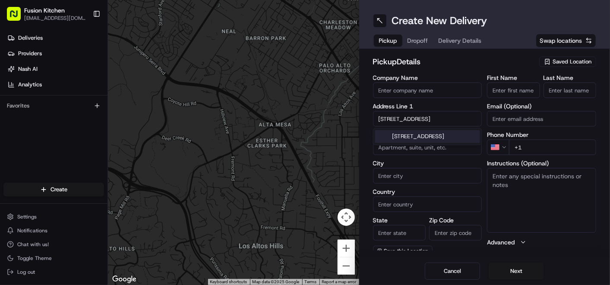
type input "[STREET_ADDRESS]"
type input "[GEOGRAPHIC_DATA]"
type input "WV3 0UF"
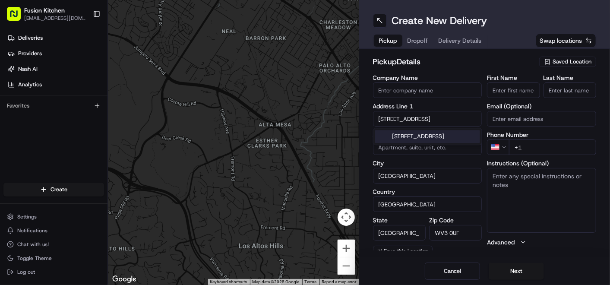
type input "[STREET_ADDRESS]"
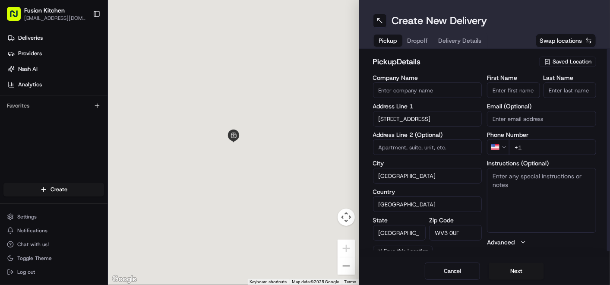
click at [555, 208] on textarea "Instructions (Optional)" at bounding box center [541, 200] width 109 height 65
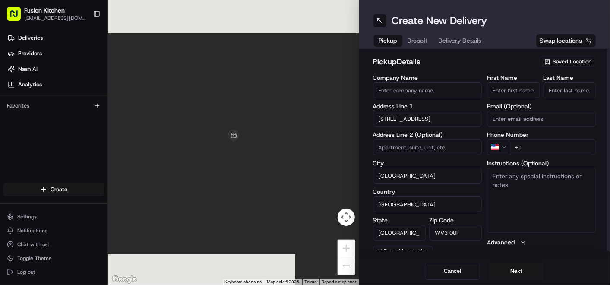
paste textarea "[STREET_ADDRESS]."
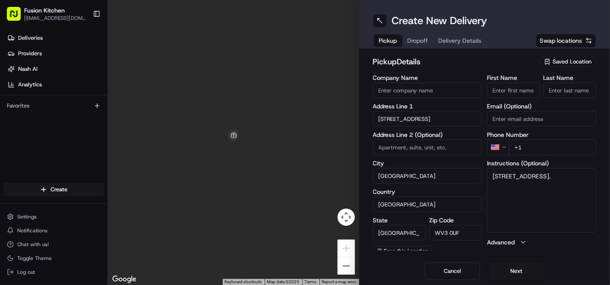
type textarea "[STREET_ADDRESS]."
click at [516, 91] on input "First Name" at bounding box center [513, 90] width 53 height 16
paste input "[PERSON_NAME]"
click at [529, 91] on input "[PERSON_NAME]" at bounding box center [513, 90] width 53 height 16
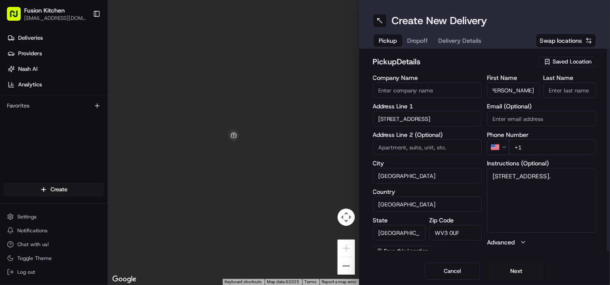
click at [529, 91] on input "[PERSON_NAME]" at bounding box center [513, 90] width 53 height 16
type input "[PERSON_NAME]"
click at [584, 90] on input "Last Name" at bounding box center [569, 90] width 53 height 16
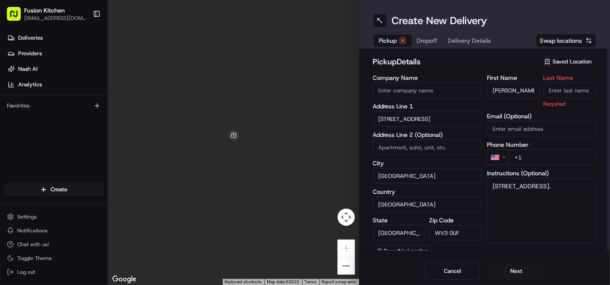
paste input "Sadiq"
type input "Sadiq"
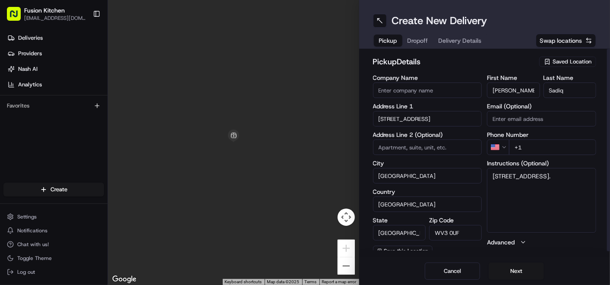
click at [439, 84] on input "Company Name" at bounding box center [427, 90] width 109 height 16
paste input "Chennai Dosa [GEOGRAPHIC_DATA]"
type input "Chennai Dosa [GEOGRAPHIC_DATA]"
click at [473, 54] on div "pickup Details Saved Location Company Name [GEOGRAPHIC_DATA] Dosa [GEOGRAPHIC_D…" at bounding box center [484, 153] width 251 height 208
click at [505, 148] on html "Fusion Kitchen [EMAIL_ADDRESS][DOMAIN_NAME] Toggle Sidebar Deliveries Providers…" at bounding box center [305, 142] width 610 height 285
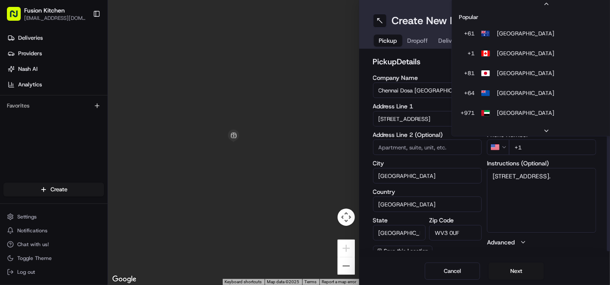
scroll to position [37, 0]
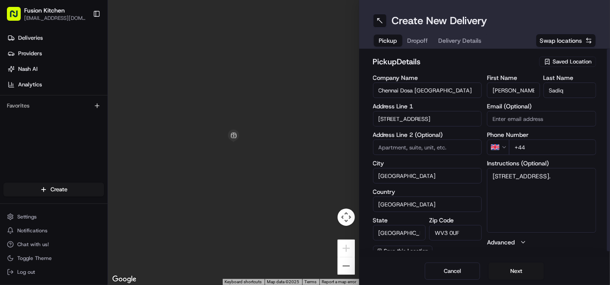
click at [554, 151] on input "+44" at bounding box center [552, 147] width 87 height 16
paste input "1902 423222"
type input "[PHONE_NUMBER]"
click at [580, 187] on textarea "[STREET_ADDRESS]." at bounding box center [541, 200] width 109 height 65
paste textarea "1902423222"
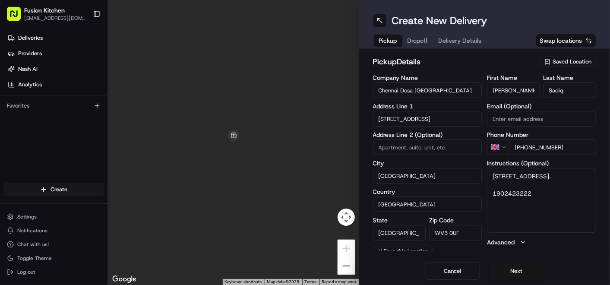
type textarea "[STREET_ADDRESS]. 1902423222"
click at [509, 270] on button "Next" at bounding box center [516, 270] width 55 height 17
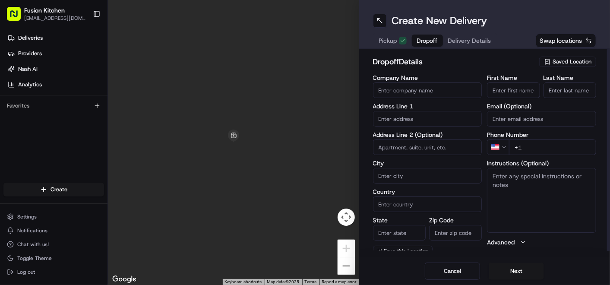
click at [434, 120] on input "text" at bounding box center [427, 119] width 109 height 16
paste input "[STREET_ADDRESS]"
click at [420, 142] on div "[STREET_ADDRESS]" at bounding box center [427, 136] width 105 height 13
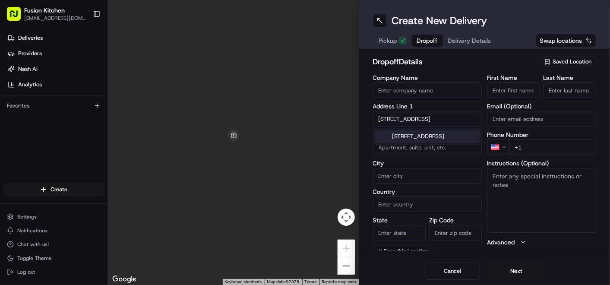
type input "[STREET_ADDRESS]"
type input "[GEOGRAPHIC_DATA]"
type input "WV1 4PX"
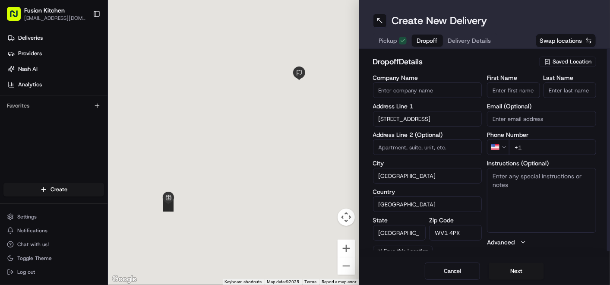
type input "[STREET_ADDRESS]"
click at [537, 192] on textarea "Instructions (Optional)" at bounding box center [541, 200] width 109 height 65
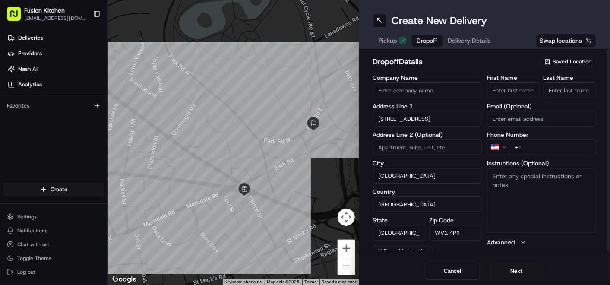
paste textarea "[STREET_ADDRESS]"
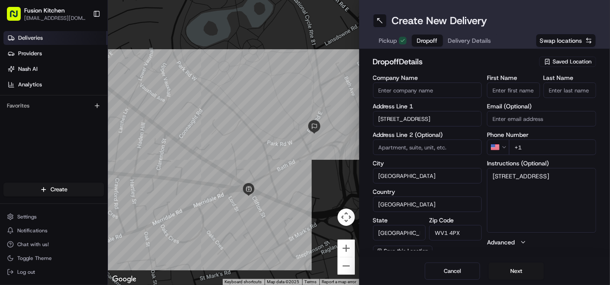
type textarea "[STREET_ADDRESS]"
click at [504, 148] on html "Fusion Kitchen [EMAIL_ADDRESS][DOMAIN_NAME] Toggle Sidebar Deliveries Providers…" at bounding box center [305, 142] width 610 height 285
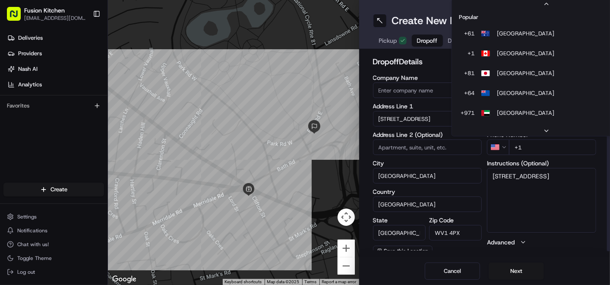
scroll to position [37, 0]
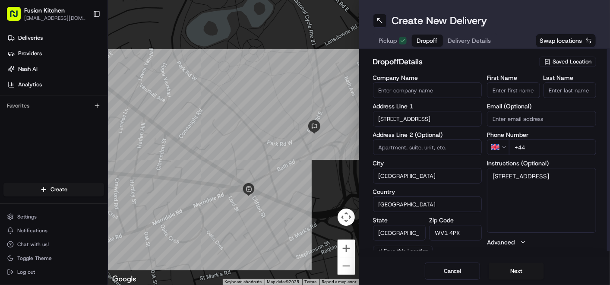
click at [543, 147] on input "+44" at bounding box center [552, 147] width 87 height 16
paste input "7916 218997"
type input "[PHONE_NUMBER]"
click at [575, 190] on textarea "[STREET_ADDRESS]" at bounding box center [541, 200] width 109 height 65
paste textarea "7916218997"
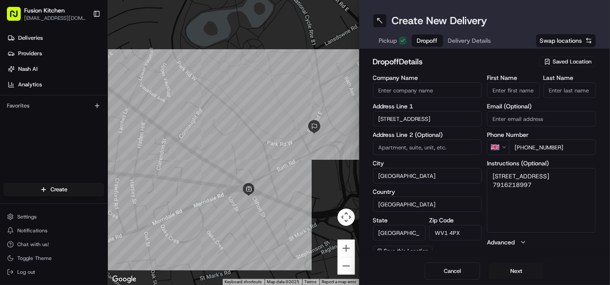
type textarea "[STREET_ADDRESS] 7916218997"
click at [450, 88] on input "Company Name" at bounding box center [427, 90] width 109 height 16
paste input "[PERSON_NAME]"
type input "[PERSON_NAME]"
click at [513, 94] on input "First Name" at bounding box center [513, 90] width 53 height 16
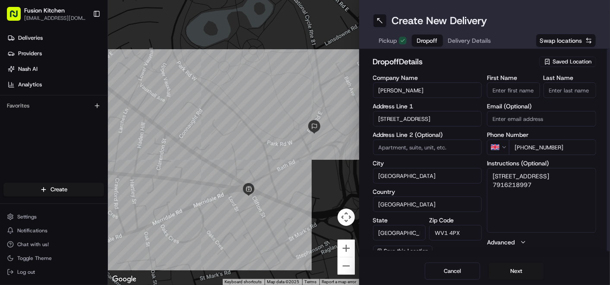
paste input "[PERSON_NAME]"
click at [522, 88] on input "[PERSON_NAME]" at bounding box center [513, 90] width 53 height 16
type input "Muguntha"
click at [560, 88] on input "Last Name" at bounding box center [569, 90] width 53 height 16
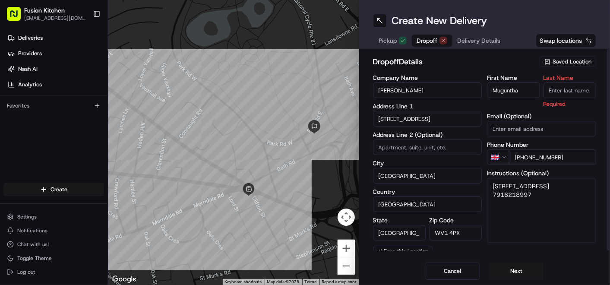
paste input "[PERSON_NAME]"
type input "[PERSON_NAME]"
click at [488, 101] on div "First Name Muguntha Last Name [PERSON_NAME] Required Email (Optional) Phone Num…" at bounding box center [541, 166] width 109 height 182
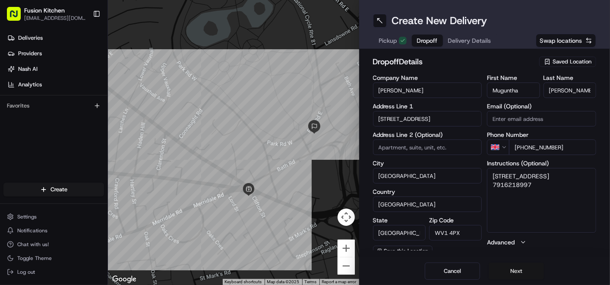
click at [515, 273] on button "Next" at bounding box center [516, 270] width 55 height 17
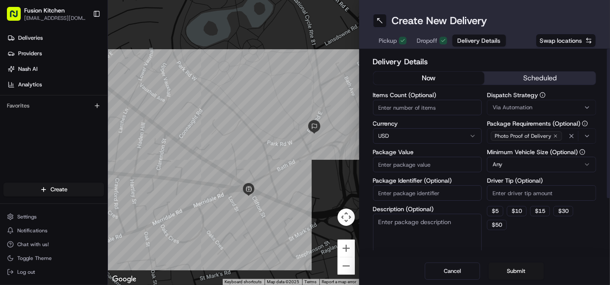
click at [413, 137] on html "Fusion Kitchen [EMAIL_ADDRESS][DOMAIN_NAME] Toggle Sidebar Deliveries Providers…" at bounding box center [305, 142] width 610 height 285
click at [423, 165] on input "Package Value" at bounding box center [427, 165] width 109 height 16
paste input "39.13"
type input "39.13"
click at [524, 268] on button "Submit" at bounding box center [516, 270] width 55 height 17
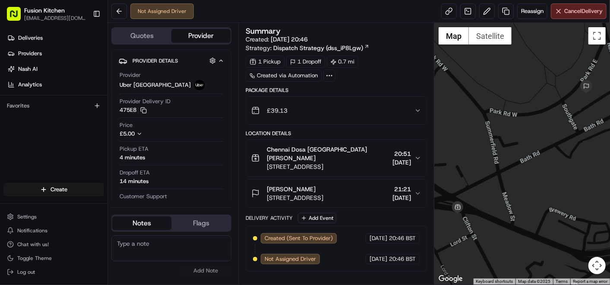
click at [323, 186] on div "[PERSON_NAME]" at bounding box center [295, 189] width 57 height 9
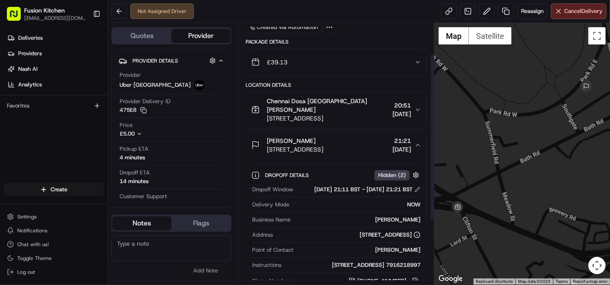
scroll to position [48, 0]
click at [323, 145] on span "[STREET_ADDRESS]" at bounding box center [295, 149] width 57 height 9
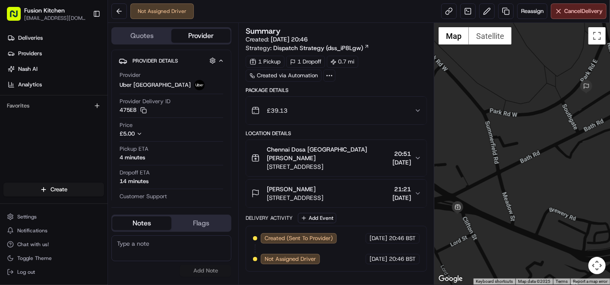
click at [327, 160] on span "Chennai Dosa [GEOGRAPHIC_DATA] [PERSON_NAME]" at bounding box center [328, 153] width 122 height 17
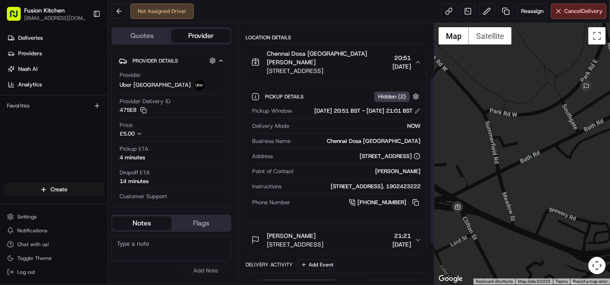
scroll to position [48, 0]
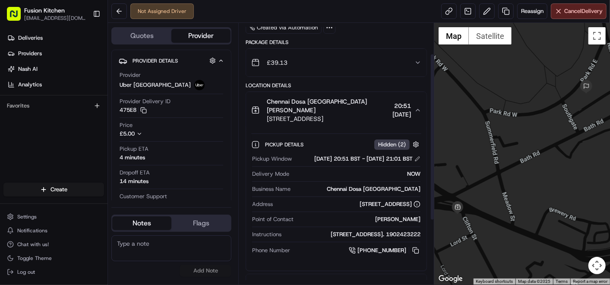
click at [340, 110] on span "Chennai Dosa [GEOGRAPHIC_DATA] [PERSON_NAME]" at bounding box center [328, 105] width 122 height 17
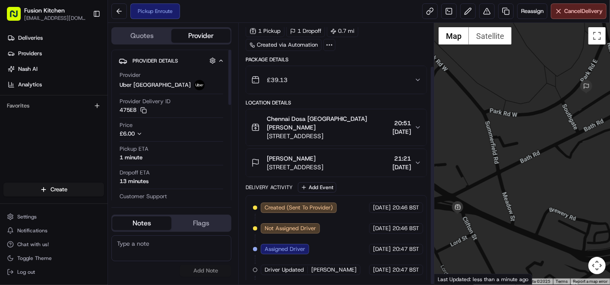
scroll to position [50, 0]
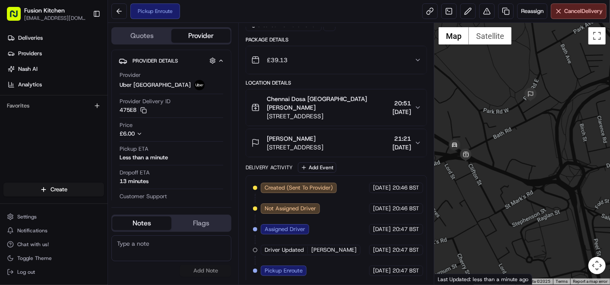
click at [314, 139] on div "[PERSON_NAME]" at bounding box center [295, 138] width 57 height 9
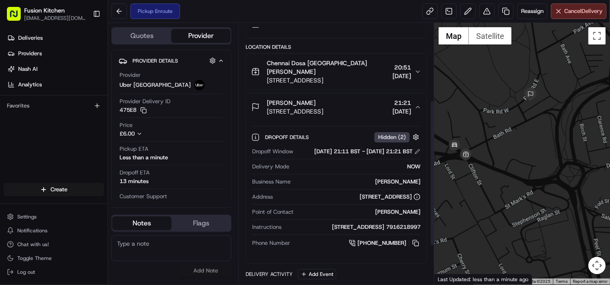
scroll to position [147, 0]
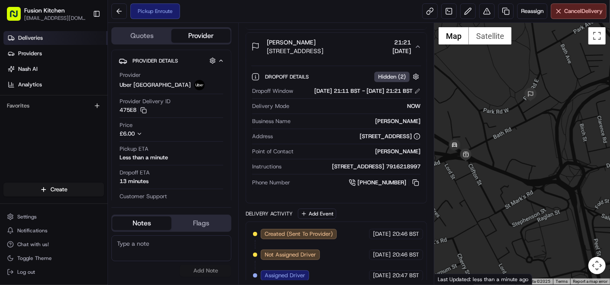
click at [44, 43] on link "Deliveries" at bounding box center [55, 38] width 104 height 14
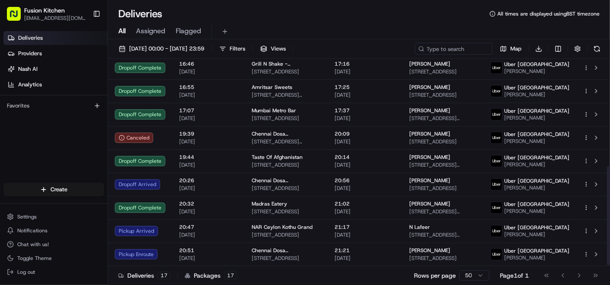
scroll to position [224, 0]
click at [476, 274] on html "Fusion Kitchen [EMAIL_ADDRESS][DOMAIN_NAME] Toggle Sidebar Deliveries Providers…" at bounding box center [305, 142] width 610 height 285
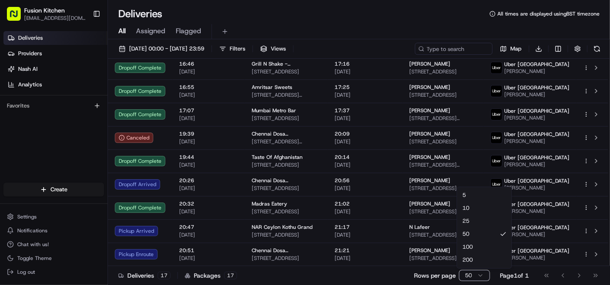
click at [277, 276] on html "Fusion Kitchen [EMAIL_ADDRESS][DOMAIN_NAME] Toggle Sidebar Deliveries Providers…" at bounding box center [305, 142] width 610 height 285
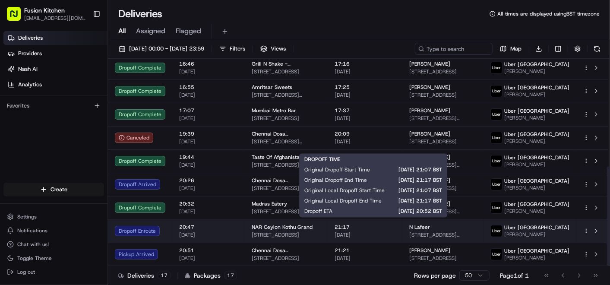
click at [395, 224] on span "21:17" at bounding box center [364, 227] width 61 height 7
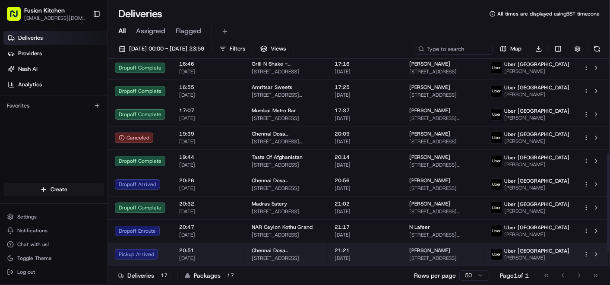
scroll to position [176, 0]
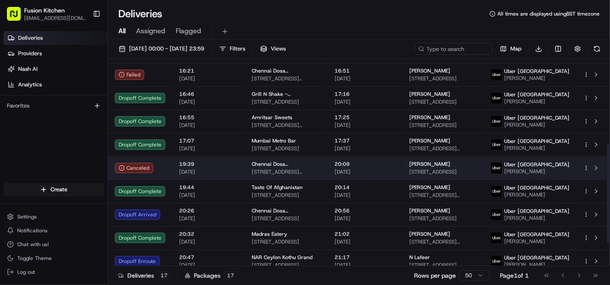
click at [240, 180] on td "19:39 [DATE]" at bounding box center [208, 167] width 73 height 23
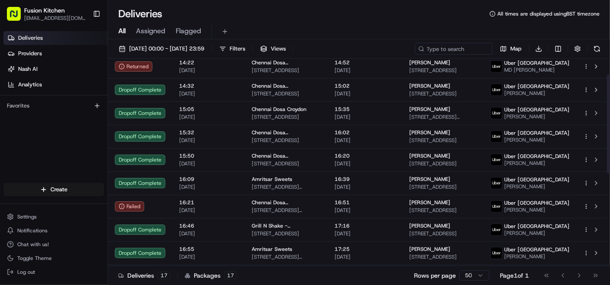
scroll to position [32, 0]
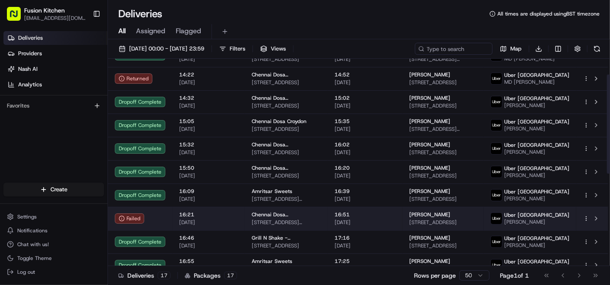
click at [237, 219] on td "16:21 [DATE]" at bounding box center [208, 218] width 73 height 23
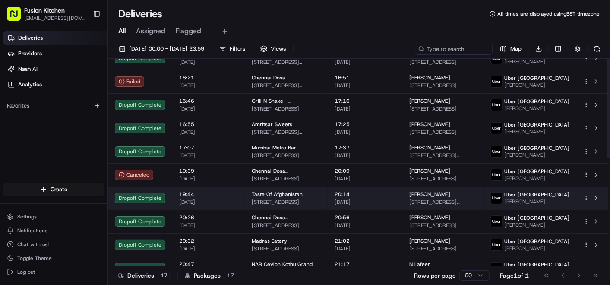
scroll to position [224, 0]
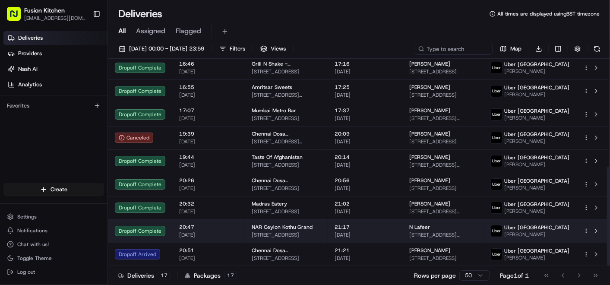
click at [402, 223] on td "21:17 [DATE]" at bounding box center [365, 230] width 75 height 23
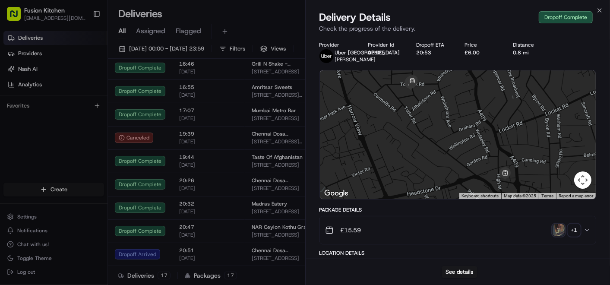
click at [561, 236] on img "button" at bounding box center [558, 230] width 12 height 12
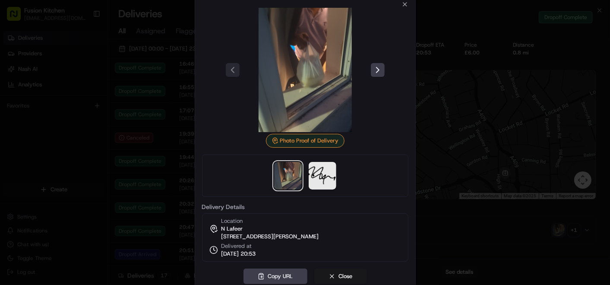
click at [449, 156] on div at bounding box center [305, 142] width 610 height 285
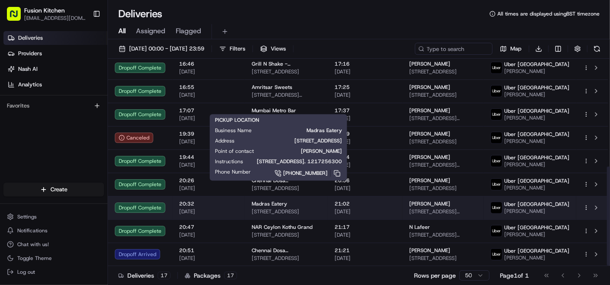
click at [308, 208] on span "[STREET_ADDRESS]" at bounding box center [286, 211] width 69 height 7
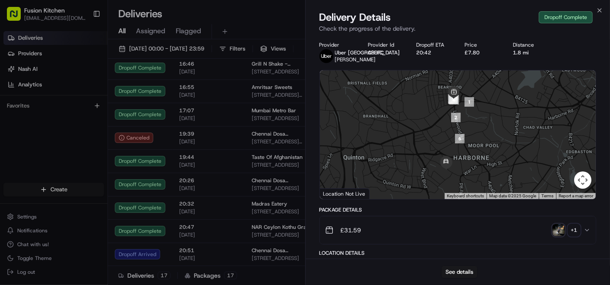
click at [558, 233] on img "button" at bounding box center [558, 230] width 12 height 12
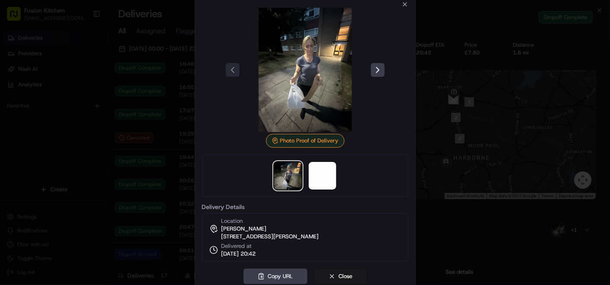
click at [191, 149] on div at bounding box center [305, 142] width 610 height 285
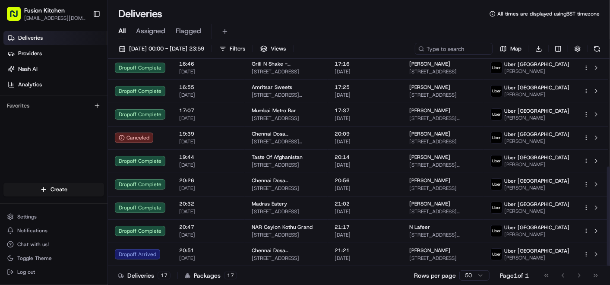
click at [213, 177] on span "20:26" at bounding box center [208, 180] width 59 height 7
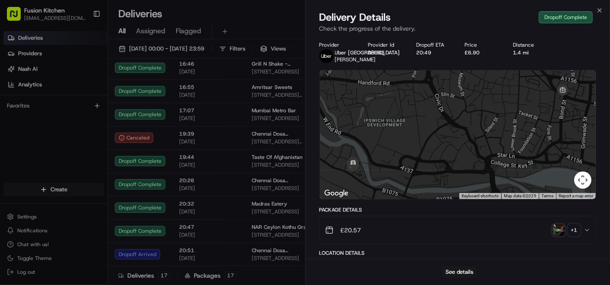
click at [560, 228] on img "button" at bounding box center [558, 230] width 12 height 12
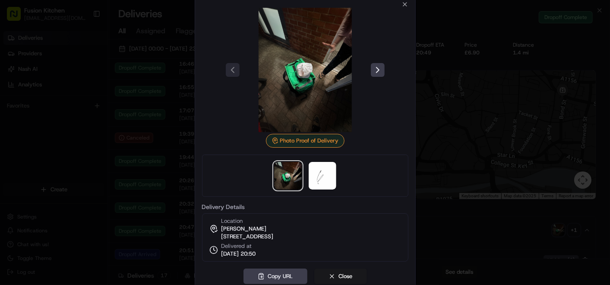
click at [468, 160] on div at bounding box center [305, 142] width 610 height 285
